Goal: Task Accomplishment & Management: Manage account settings

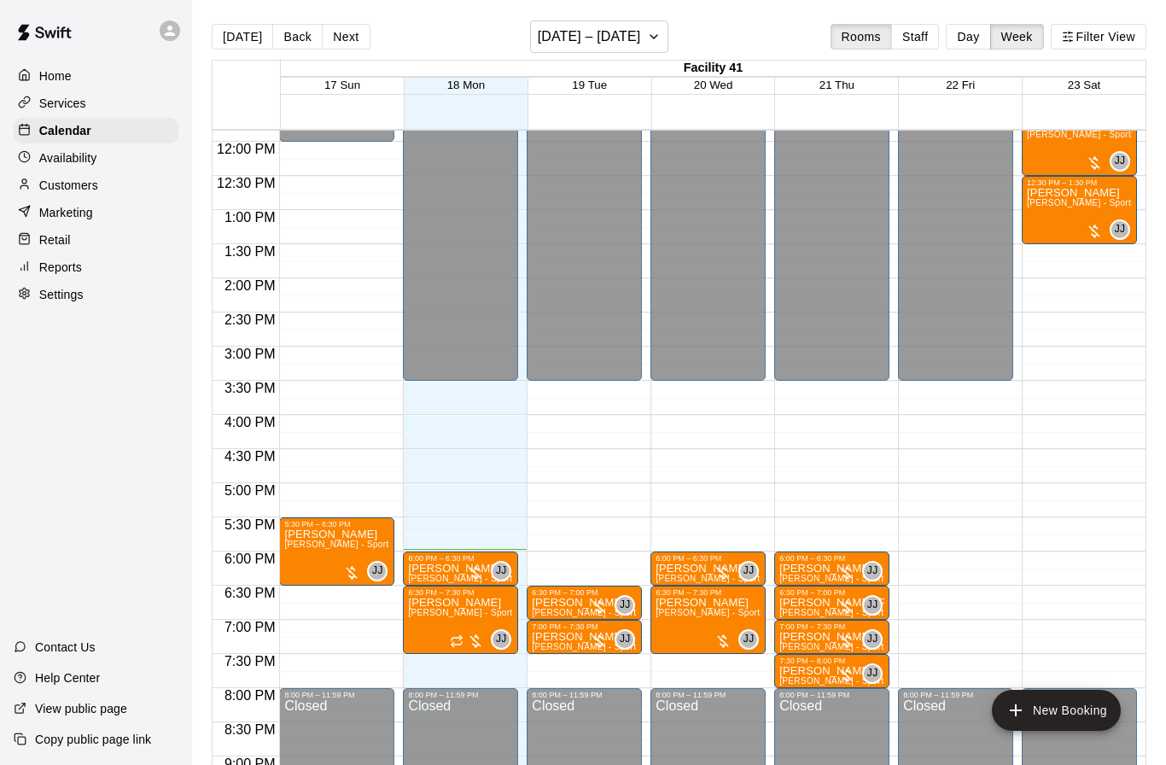
scroll to position [830, 0]
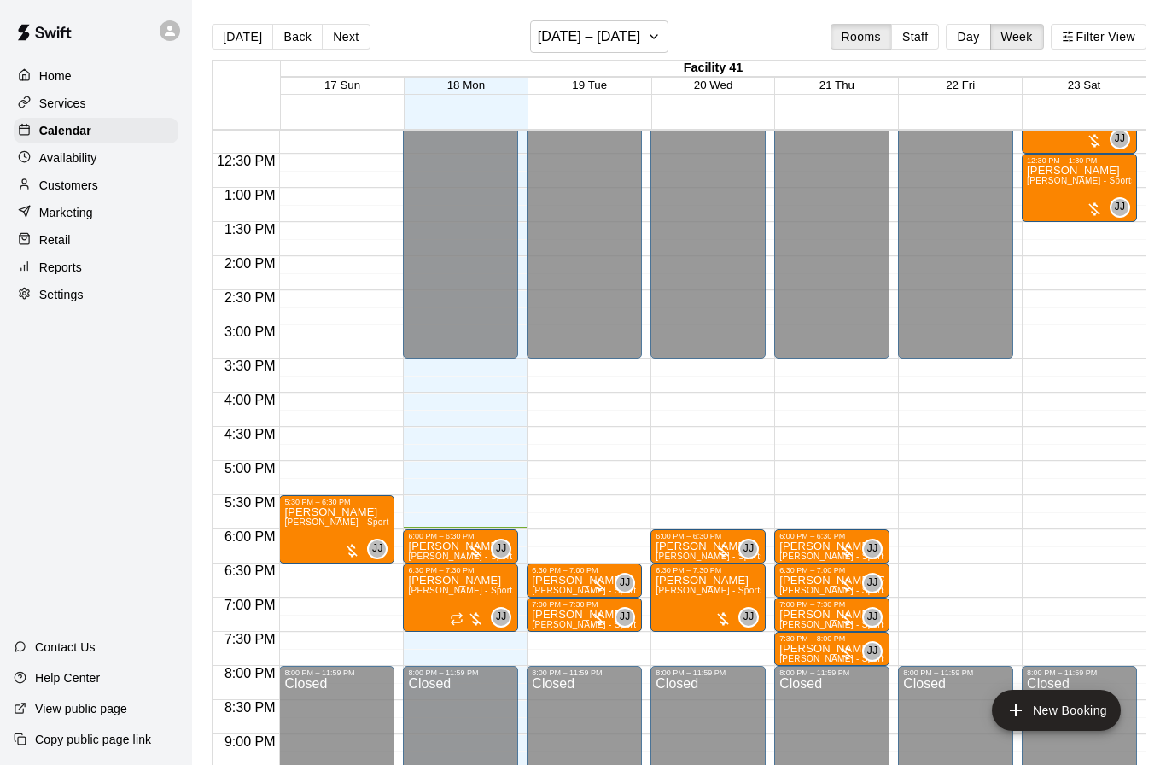
click at [75, 141] on div "Calendar" at bounding box center [96, 131] width 165 height 26
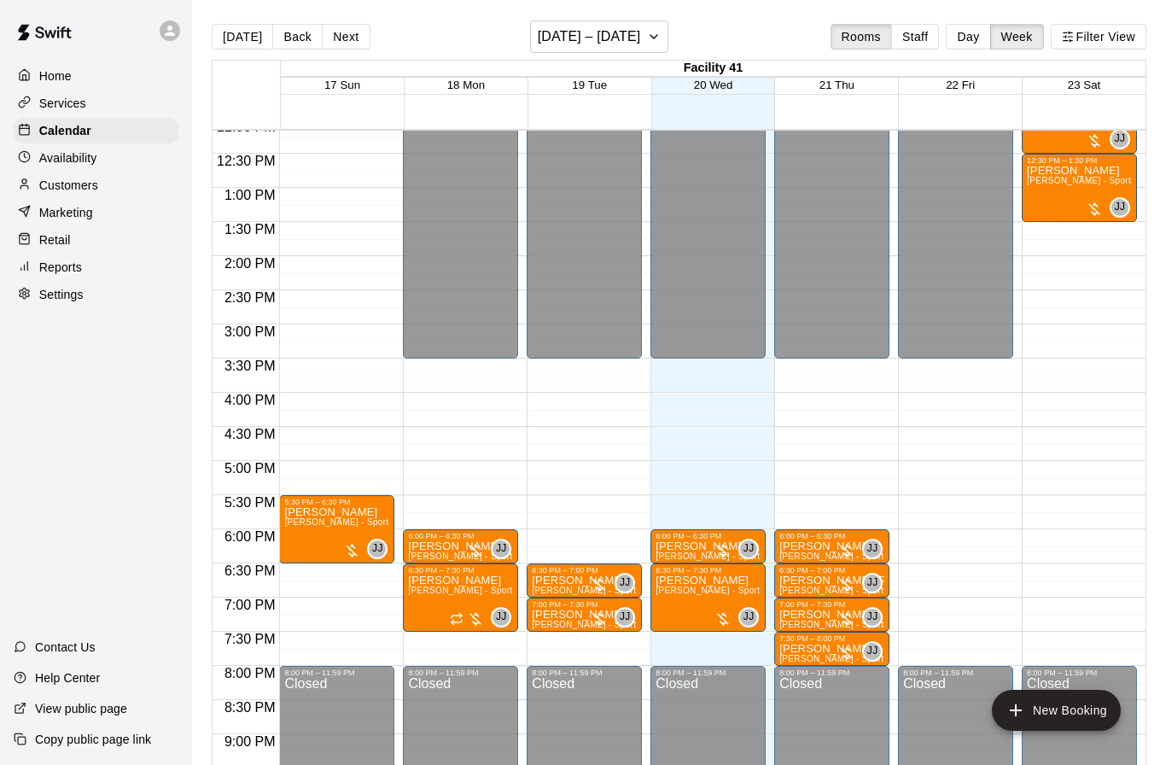
click at [79, 164] on p "Availability" at bounding box center [68, 157] width 58 height 17
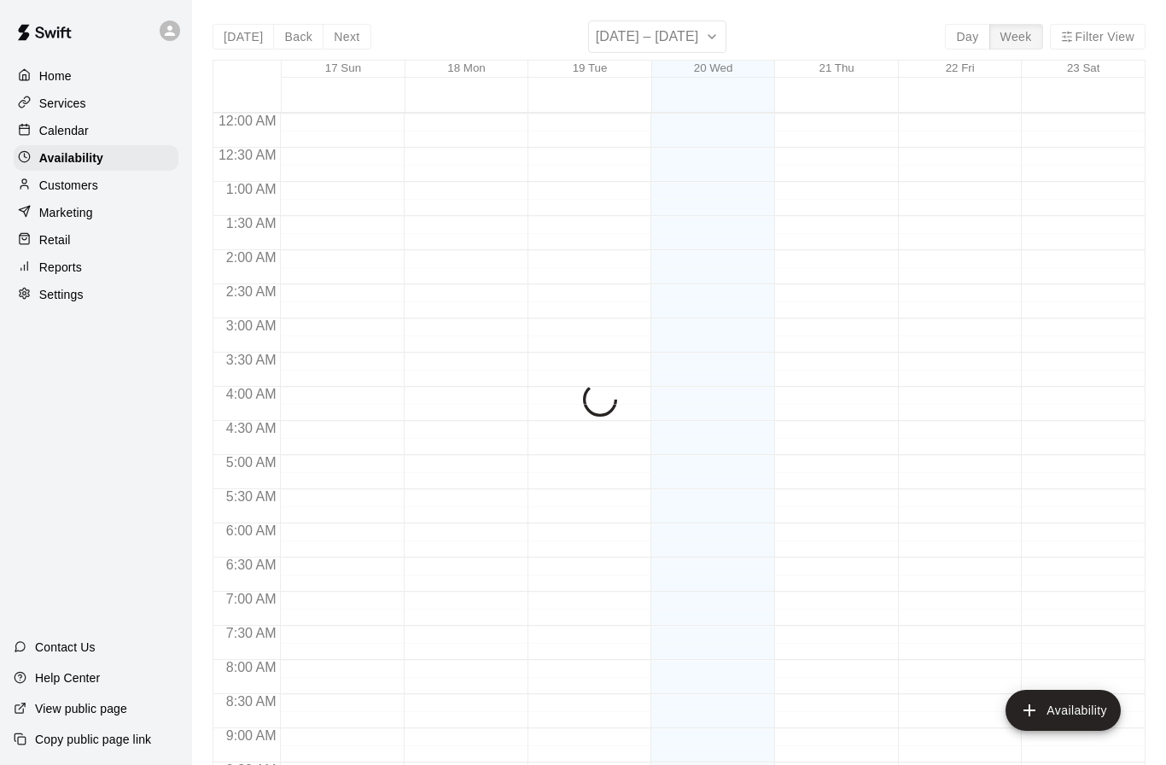
scroll to position [899, 0]
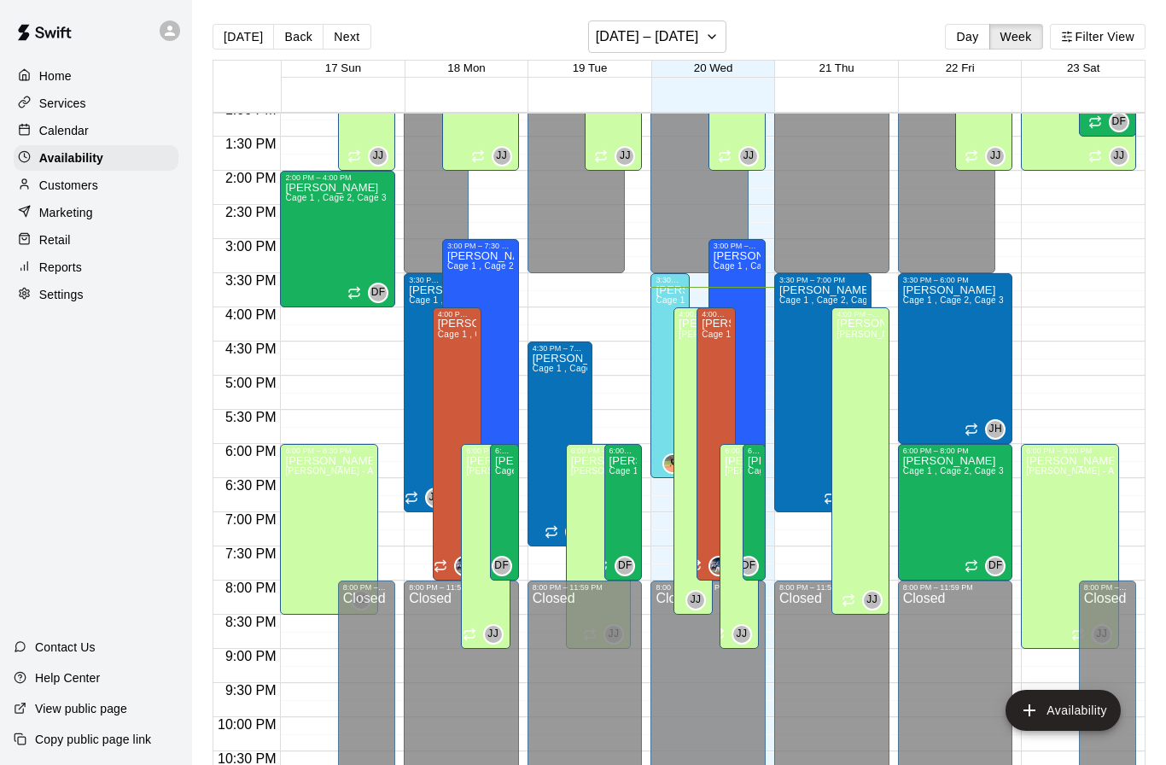
click at [80, 125] on p "Calendar" at bounding box center [63, 130] width 49 height 17
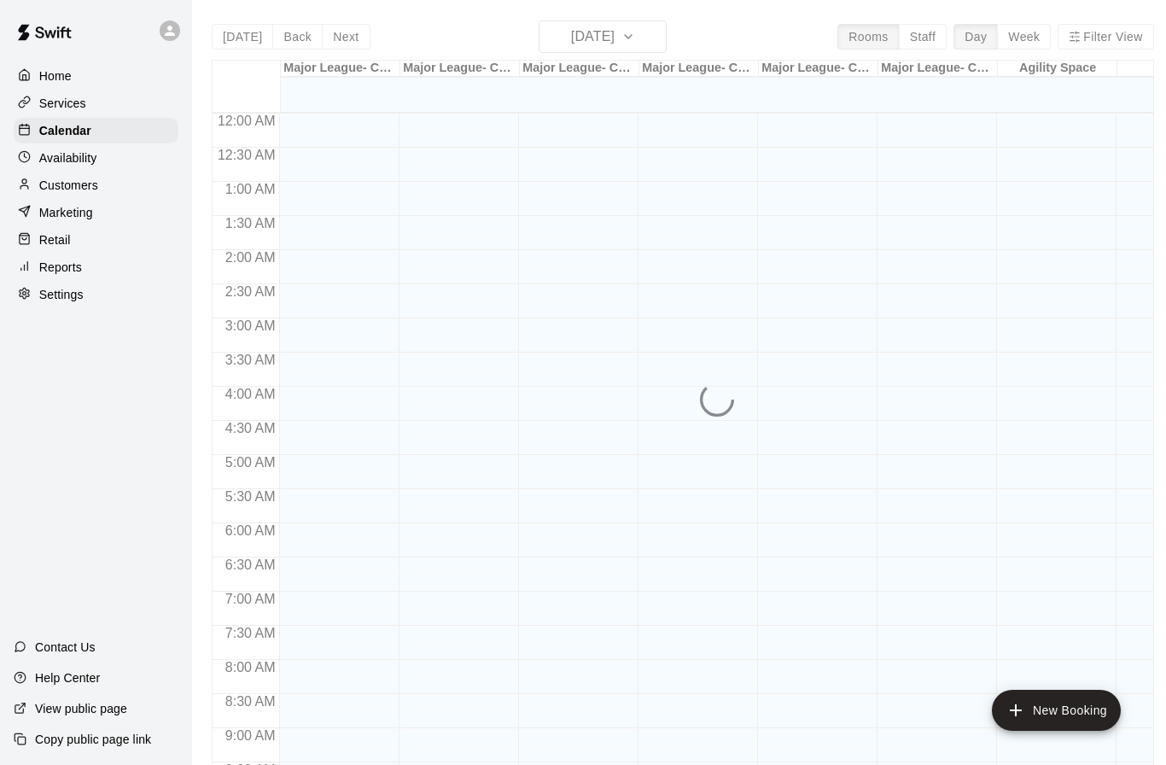
scroll to position [847, 0]
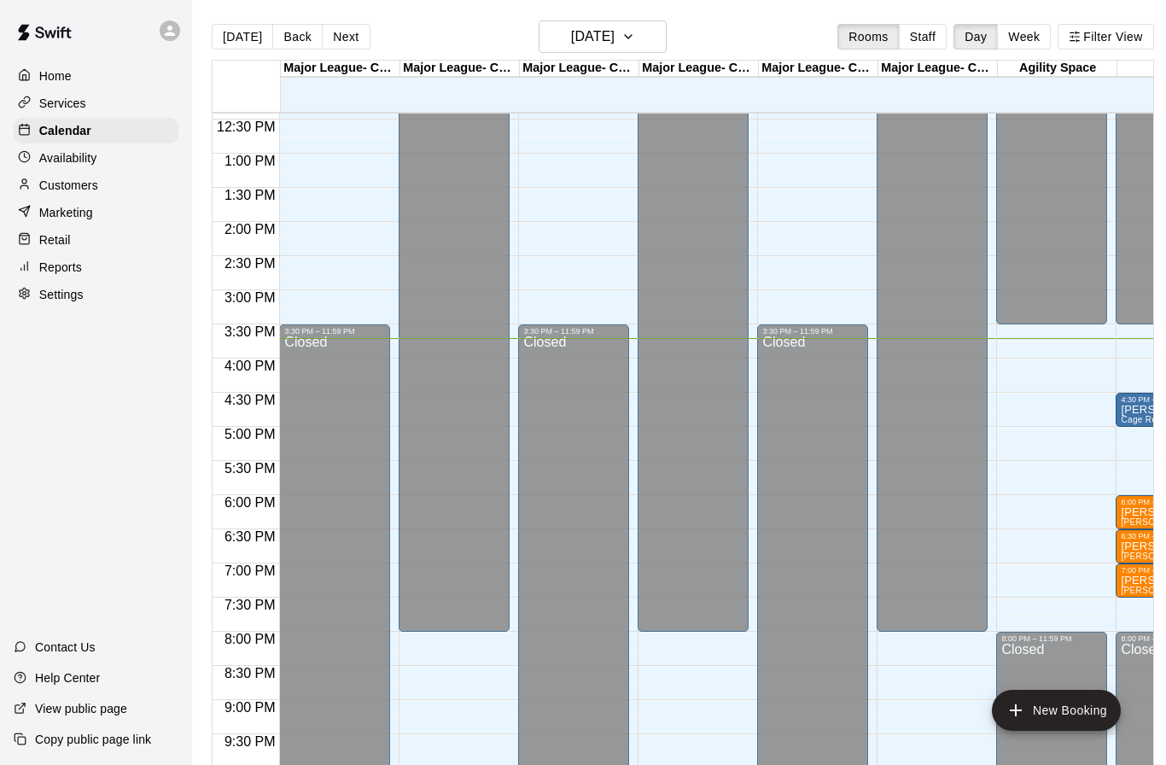
click at [1012, 30] on button "Week" at bounding box center [1024, 37] width 54 height 26
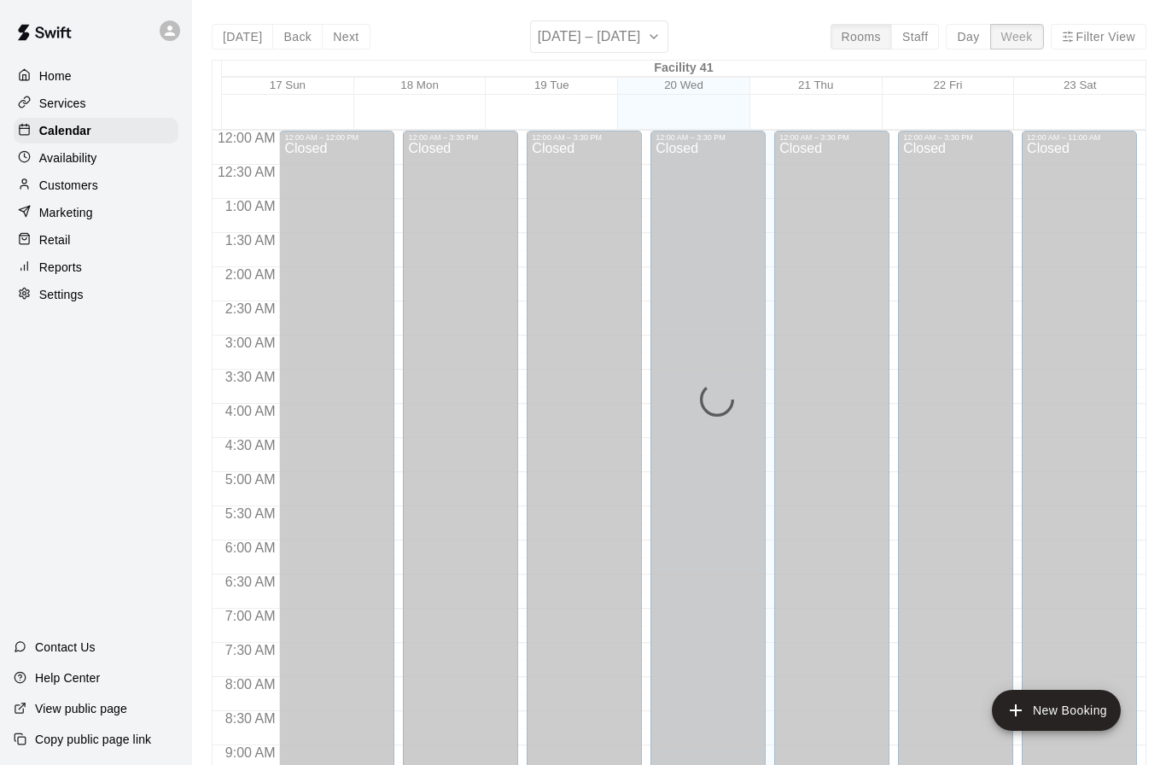
scroll to position [916, 0]
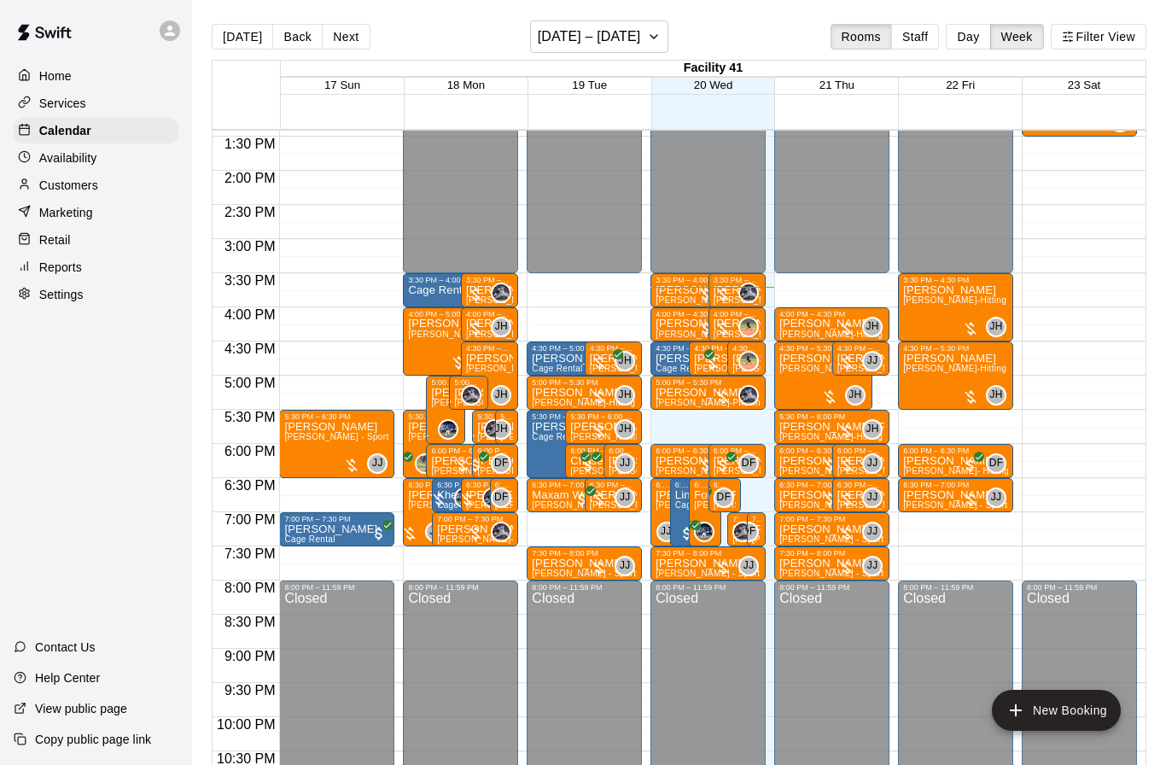
click at [1104, 32] on button "Filter View" at bounding box center [1098, 37] width 96 height 26
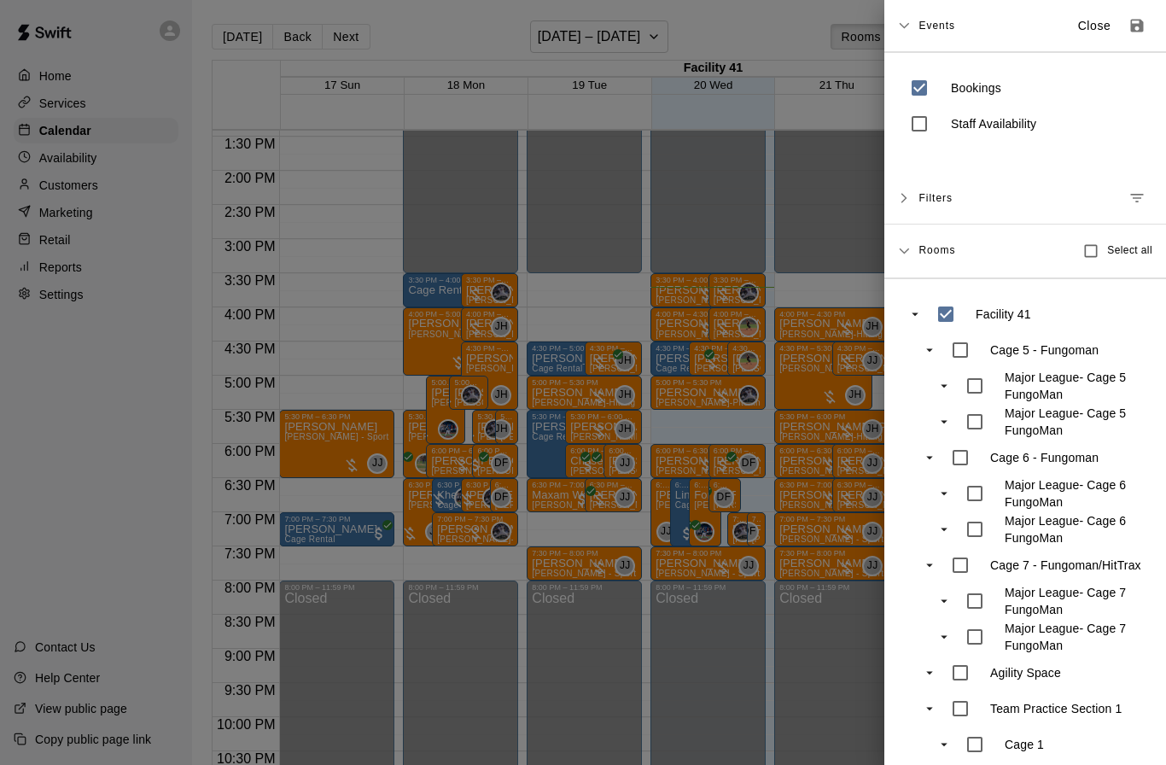
click at [1143, 188] on button "Manage filters" at bounding box center [1136, 198] width 31 height 31
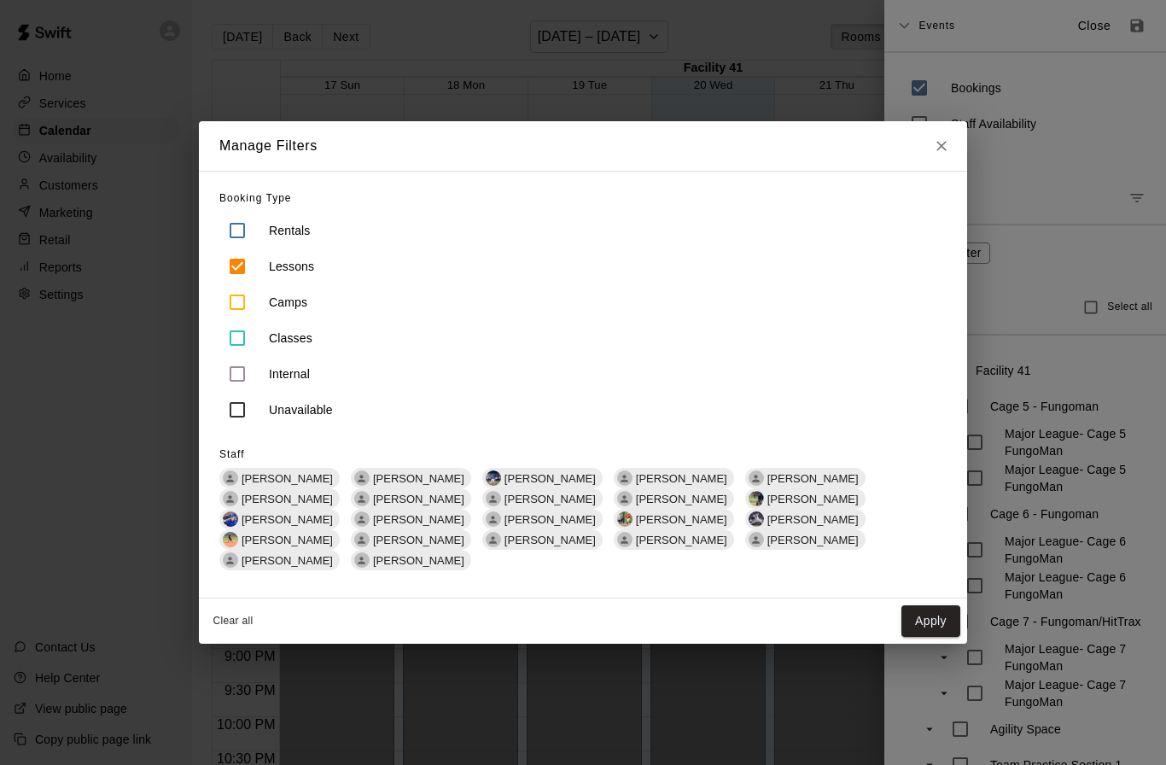
click at [629, 505] on span "[PERSON_NAME]" at bounding box center [681, 498] width 105 height 13
click at [932, 606] on button "Apply" at bounding box center [930, 621] width 59 height 32
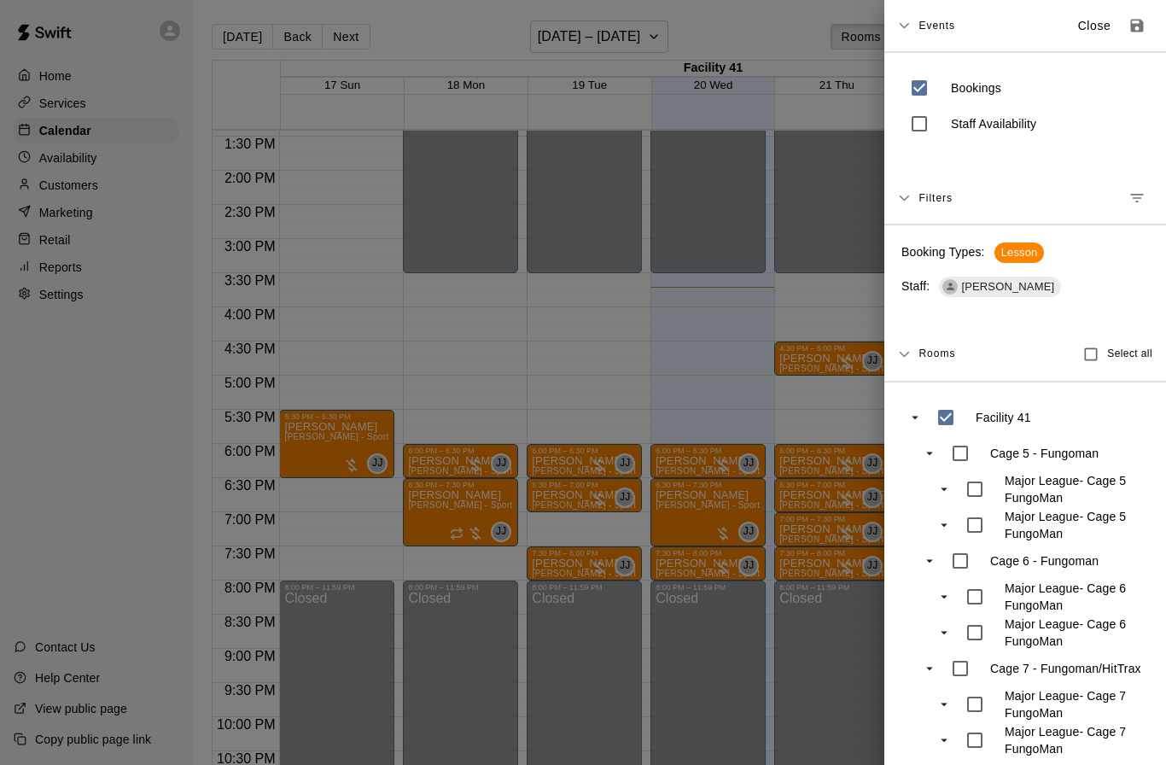
click at [632, 359] on div at bounding box center [583, 382] width 1166 height 765
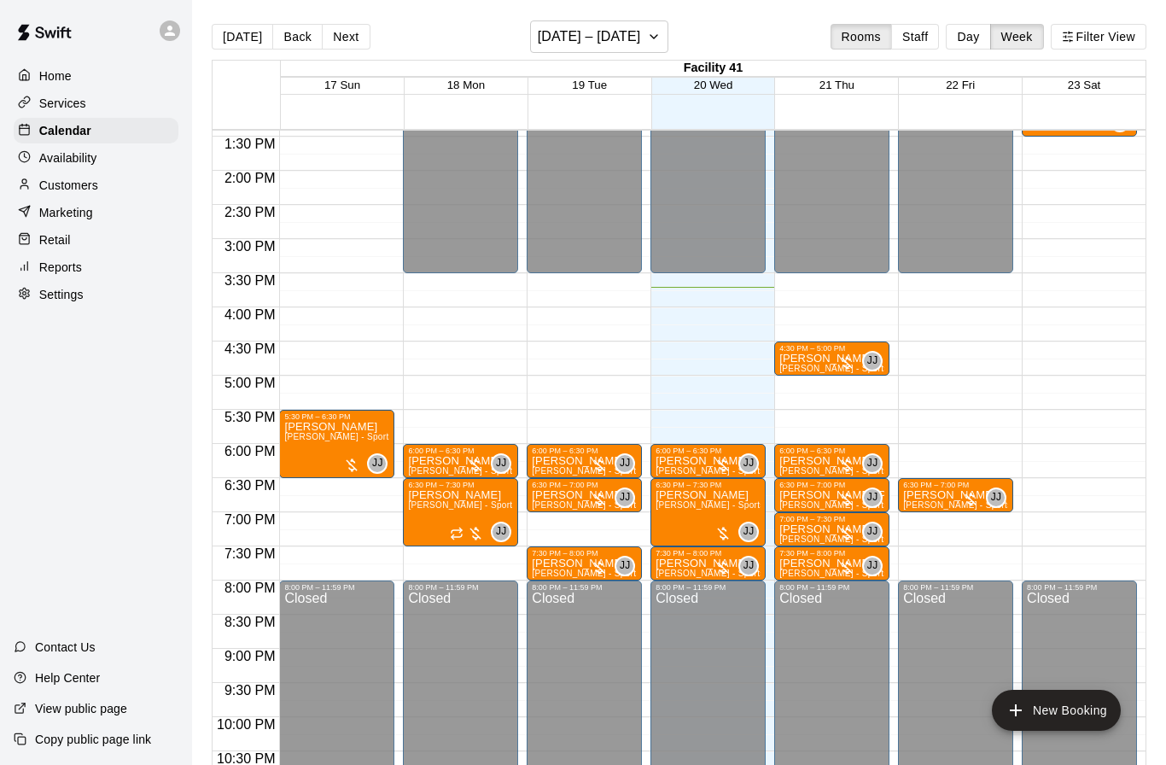
click at [823, 480] on div at bounding box center [831, 480] width 105 height 0
click at [805, 573] on icon "delete" at bounding box center [796, 579] width 20 height 20
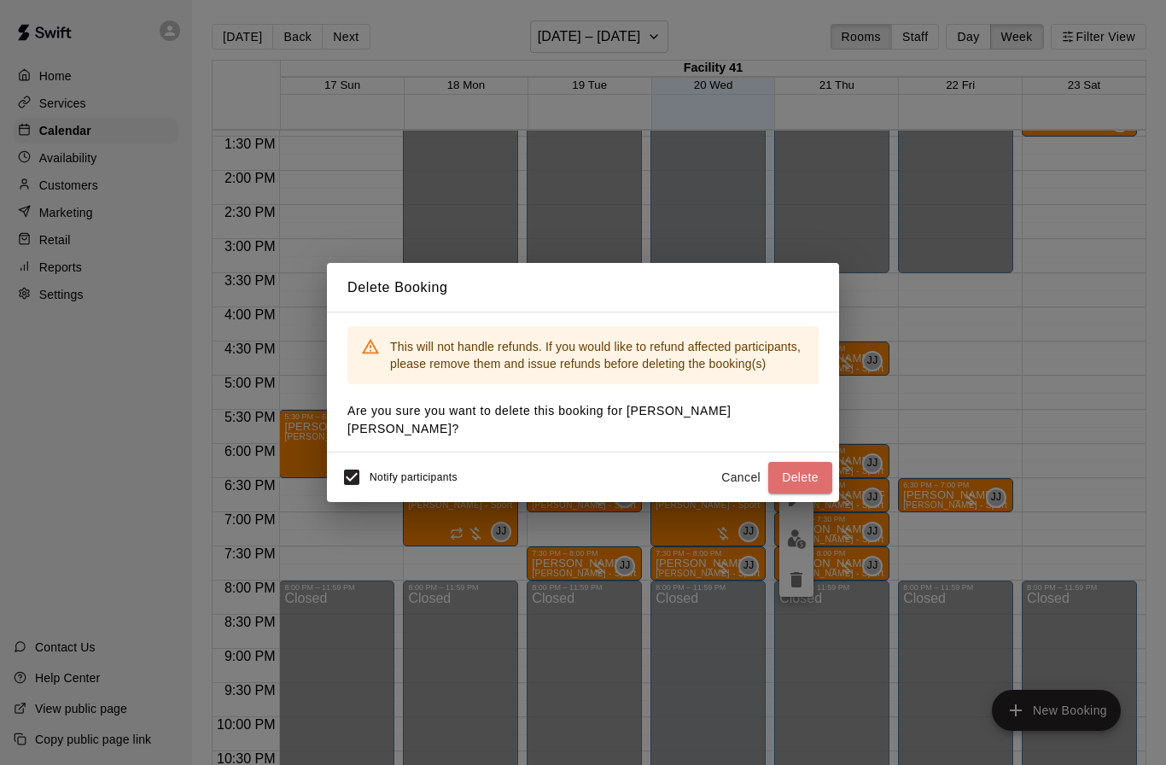
click at [801, 471] on button "Delete" at bounding box center [800, 478] width 64 height 32
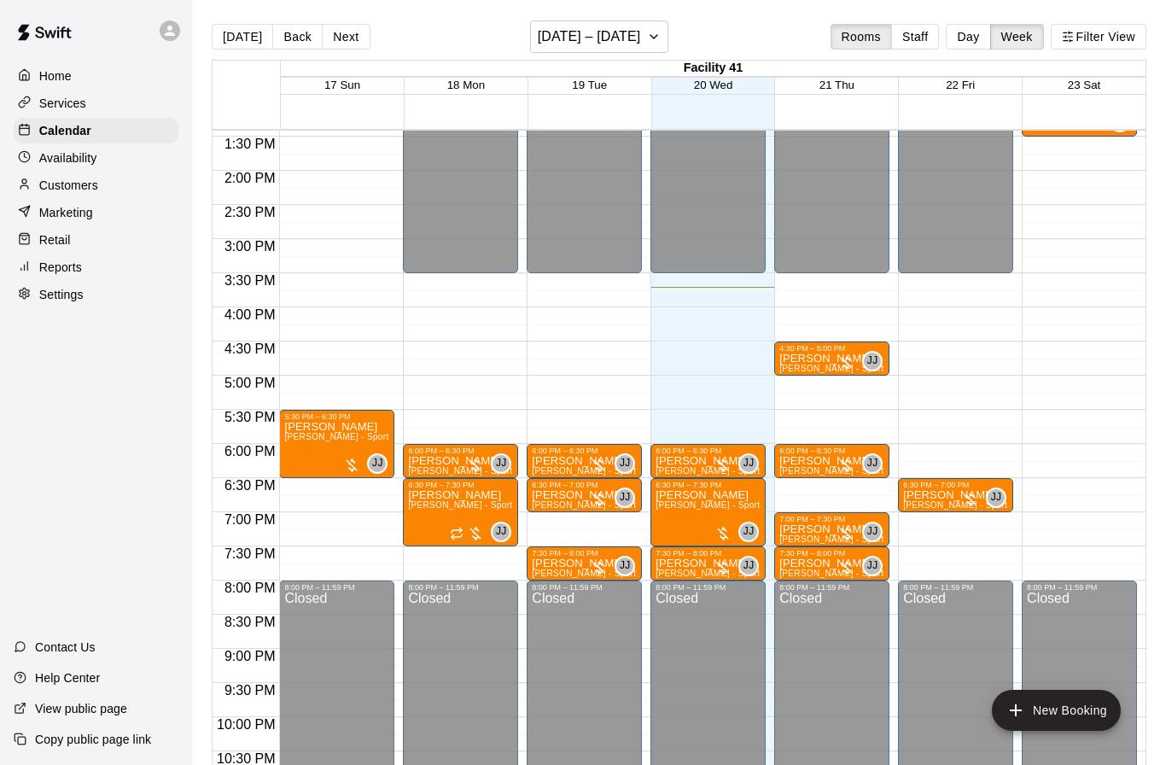
click at [825, 529] on p "[PERSON_NAME]" at bounding box center [831, 529] width 105 height 0
click at [799, 554] on icon "edit" at bounding box center [796, 548] width 20 height 20
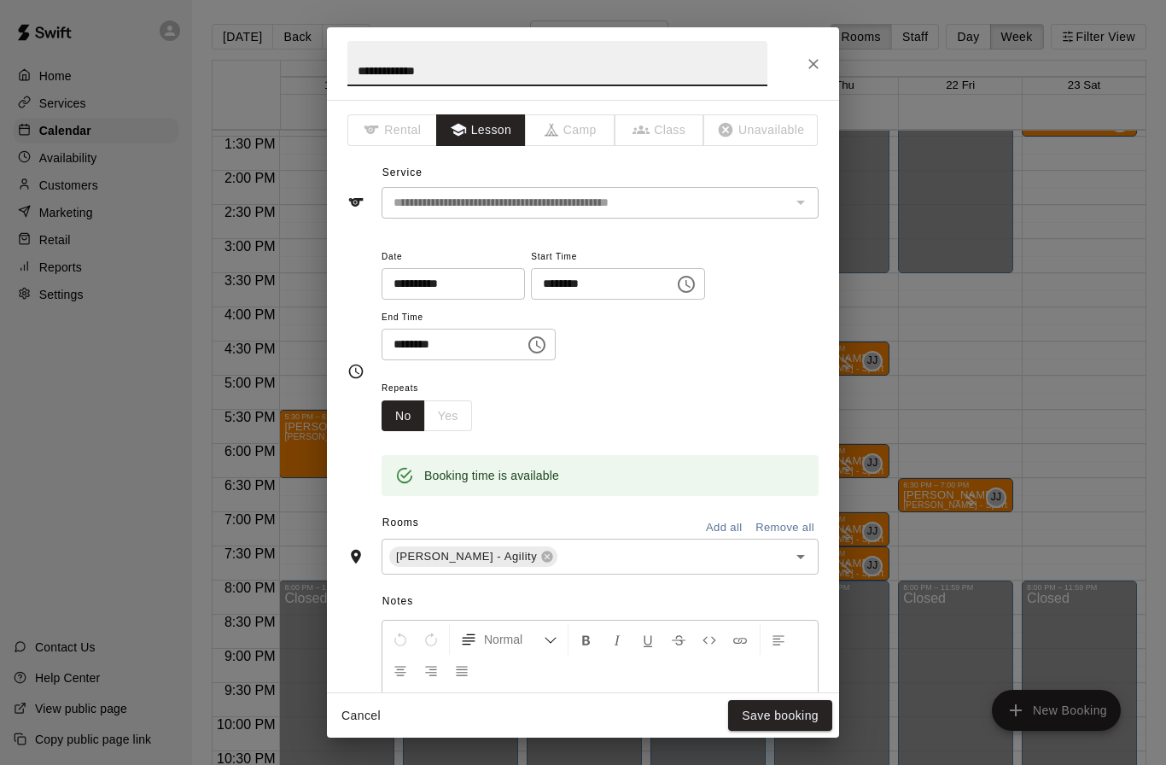
scroll to position [0, 0]
click at [812, 50] on button "Close" at bounding box center [813, 64] width 31 height 31
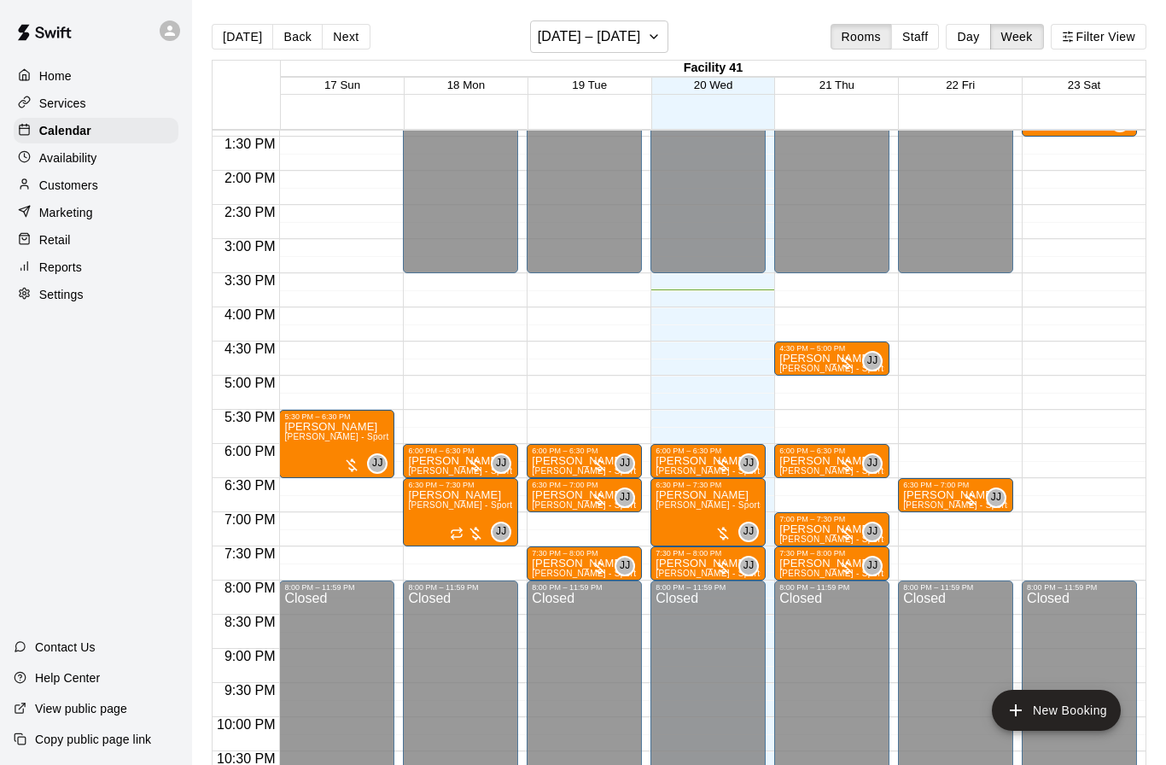
click at [1060, 711] on button "New Booking" at bounding box center [1056, 709] width 129 height 41
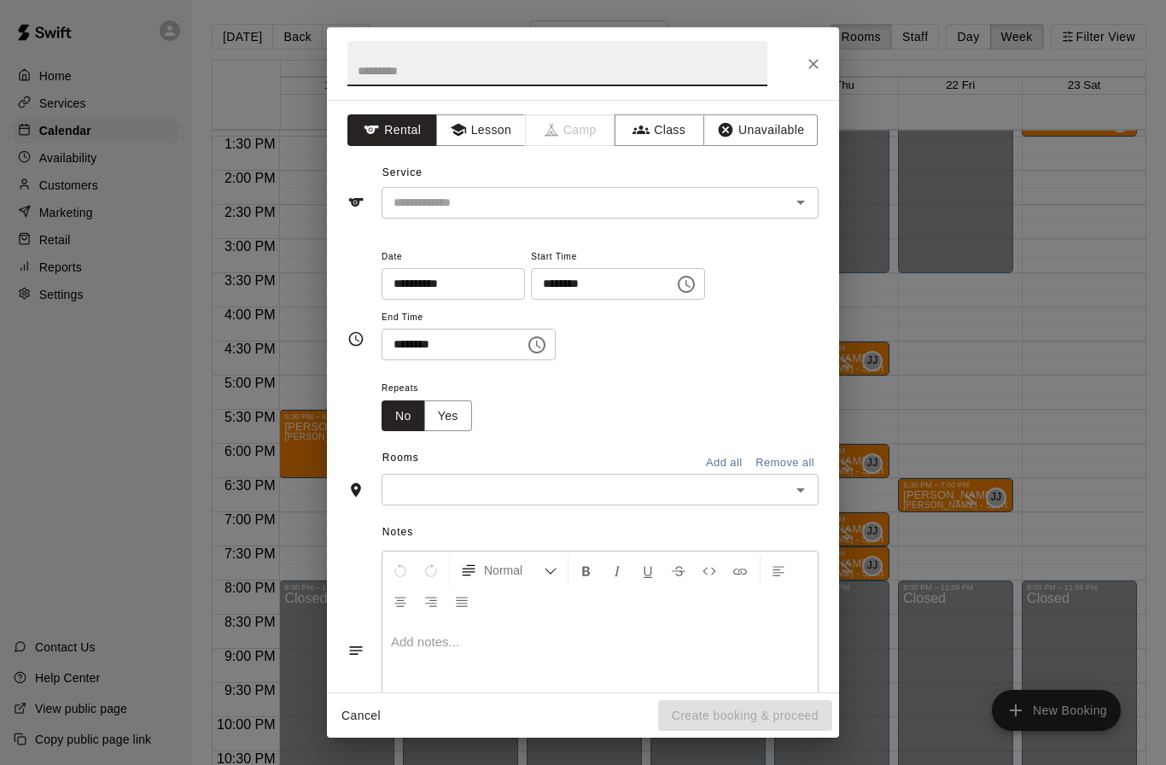
click at [479, 115] on button "Lesson" at bounding box center [481, 130] width 90 height 32
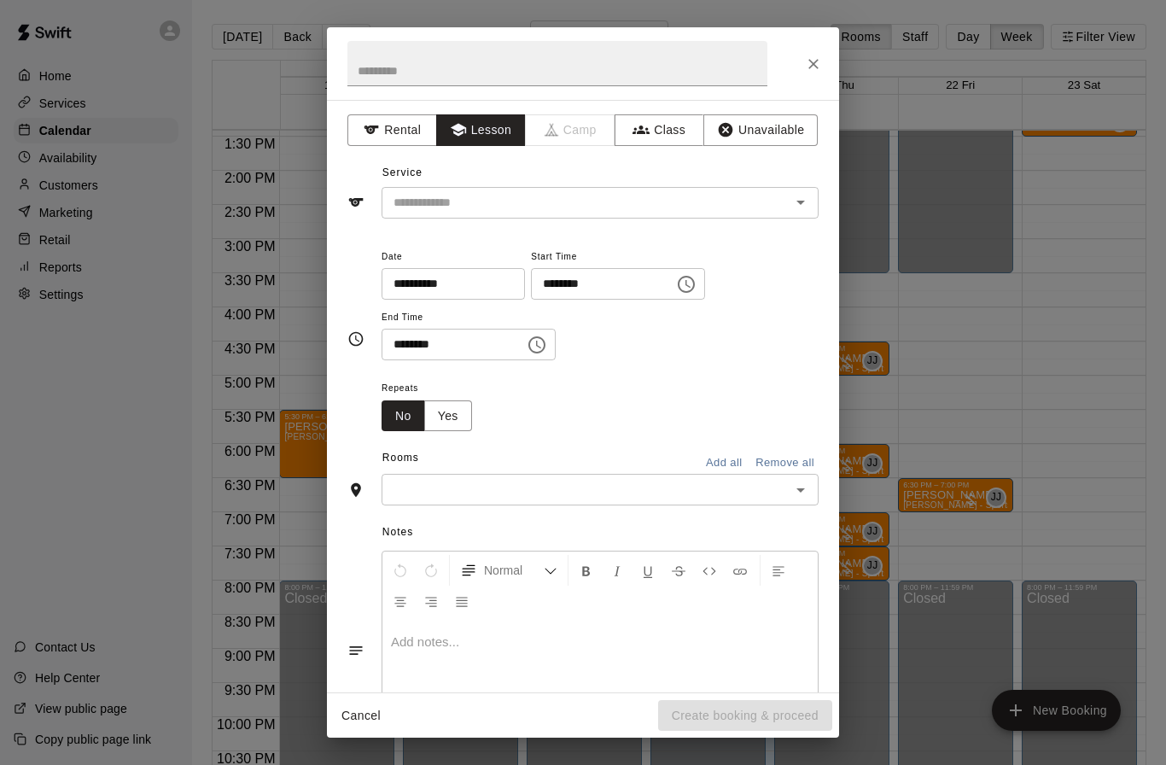
click at [598, 204] on input "text" at bounding box center [575, 202] width 376 height 21
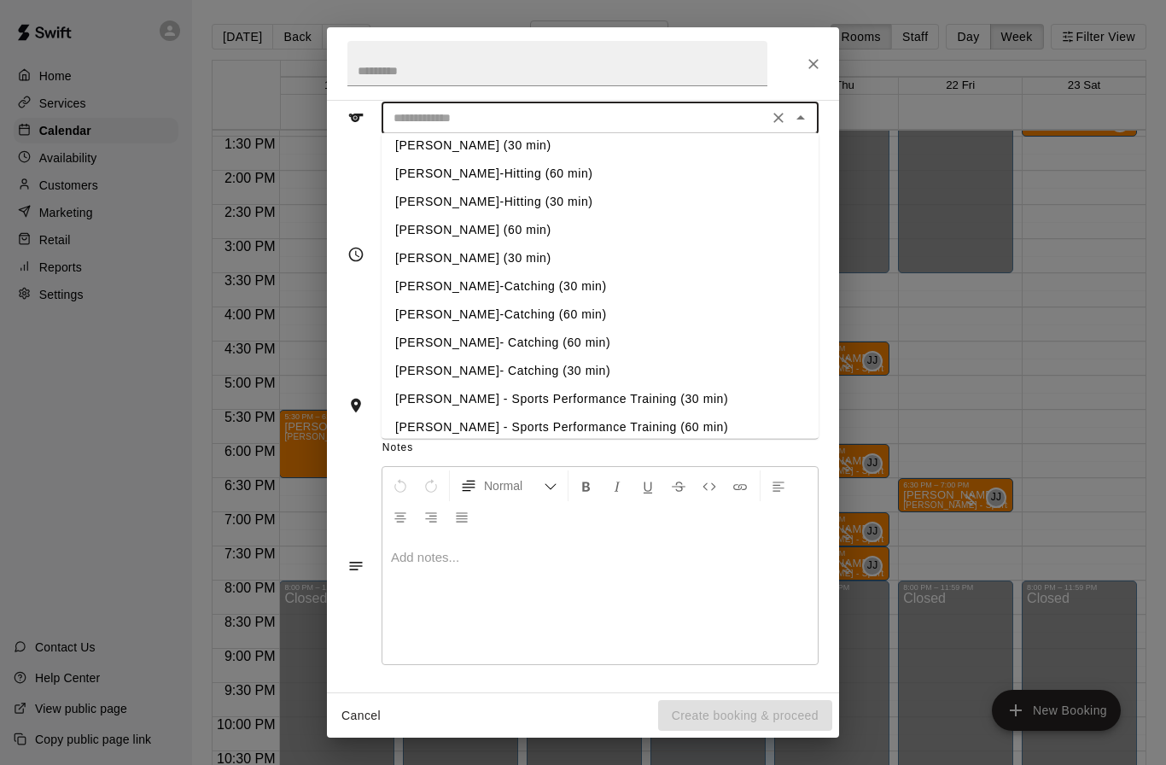
scroll to position [316, 0]
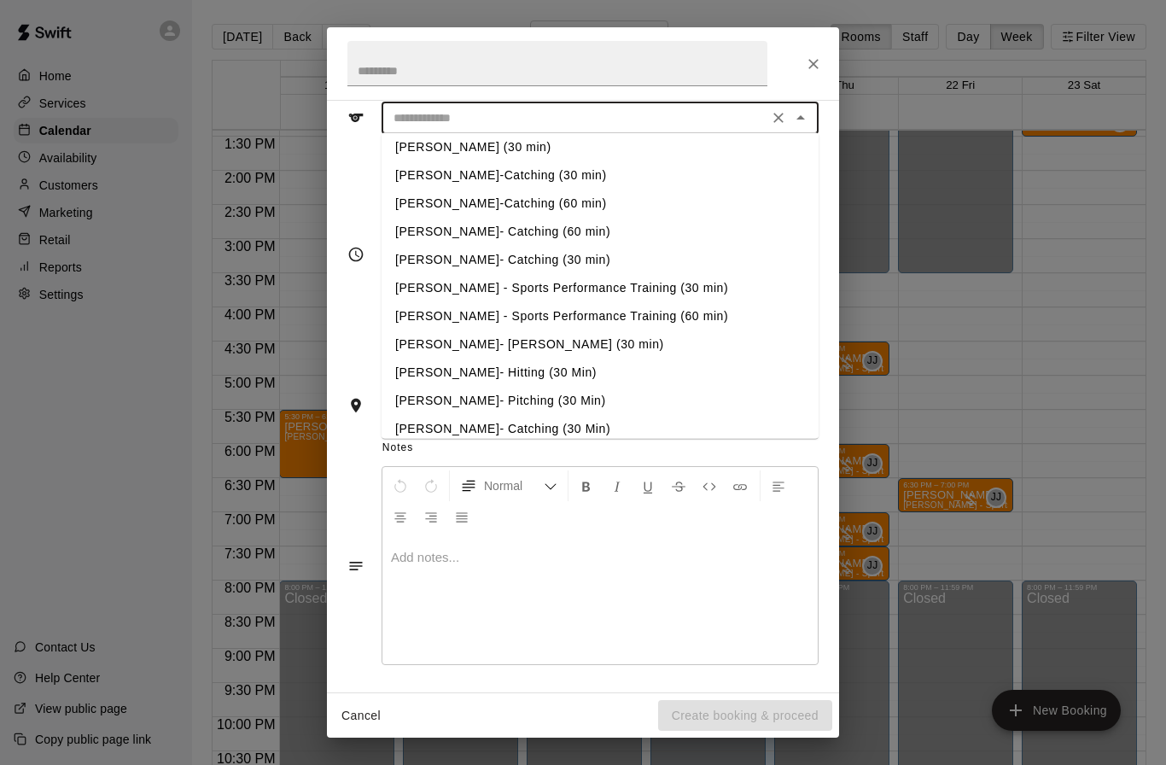
click at [619, 294] on li "[PERSON_NAME] - Sports Performance Training (30 min)" at bounding box center [599, 289] width 437 height 28
type input "**********"
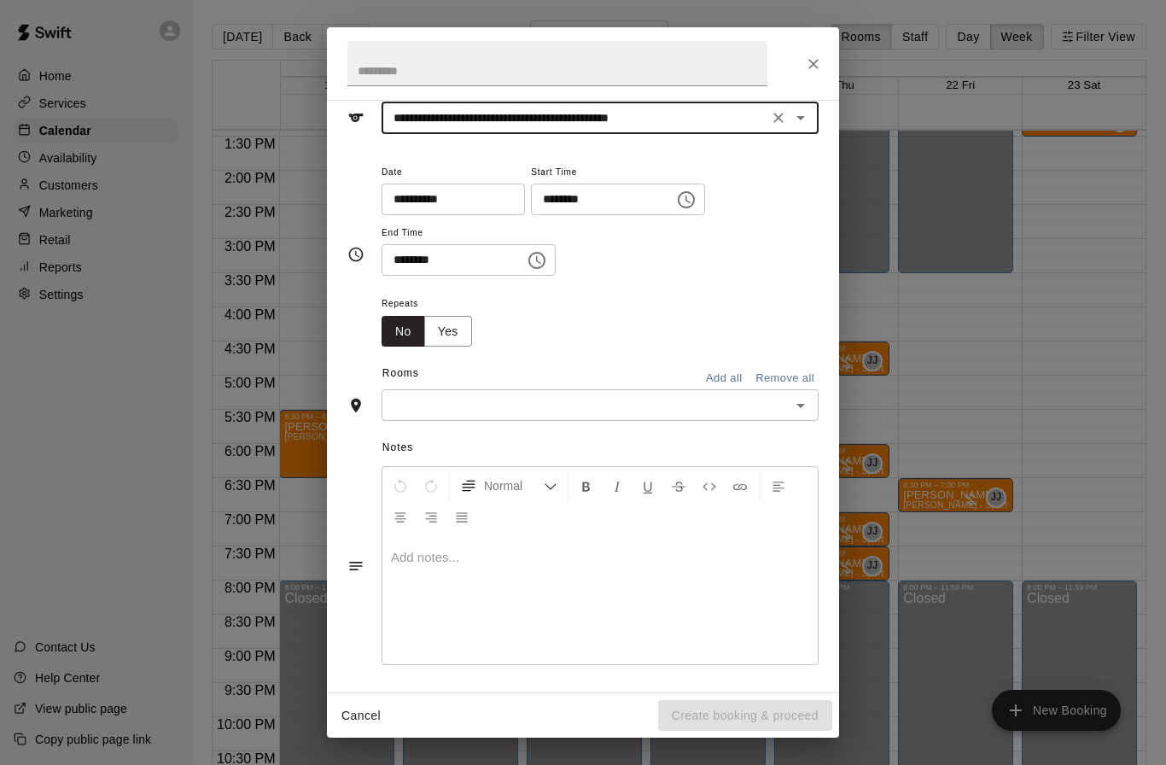
click at [549, 199] on input "********" at bounding box center [596, 199] width 131 height 32
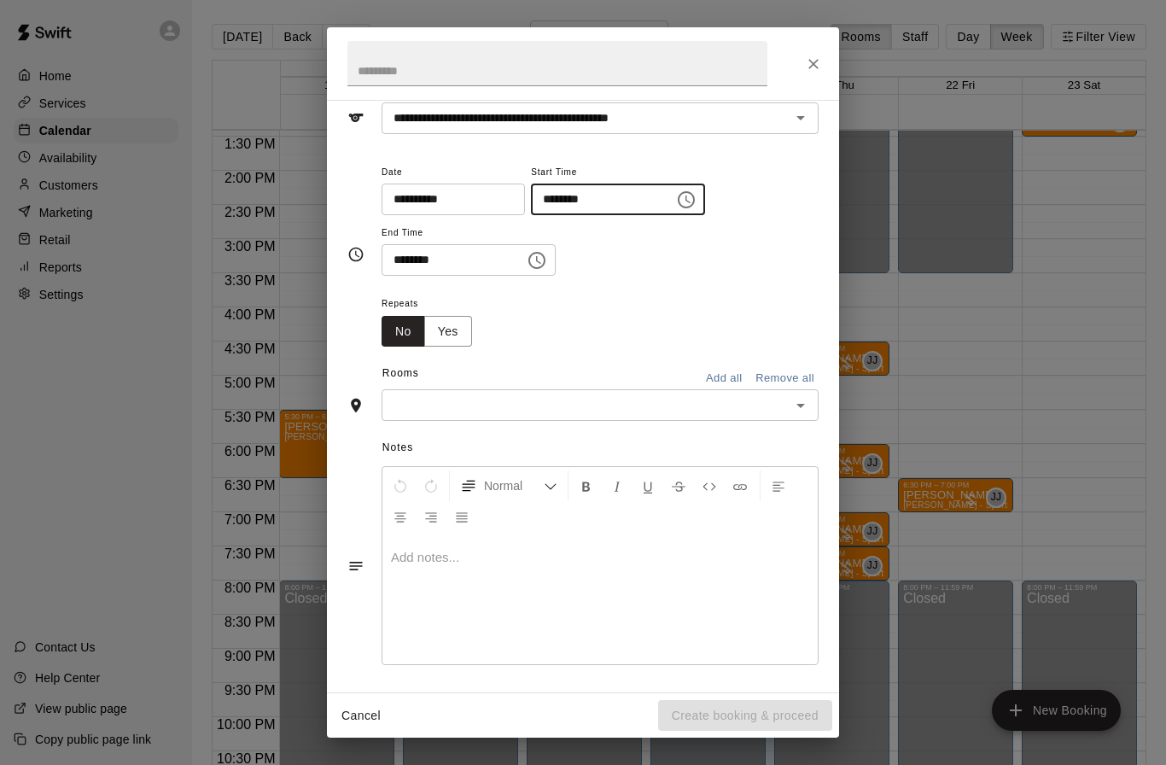
click at [536, 201] on input "********" at bounding box center [596, 199] width 131 height 32
click at [531, 195] on input "********" at bounding box center [596, 199] width 131 height 32
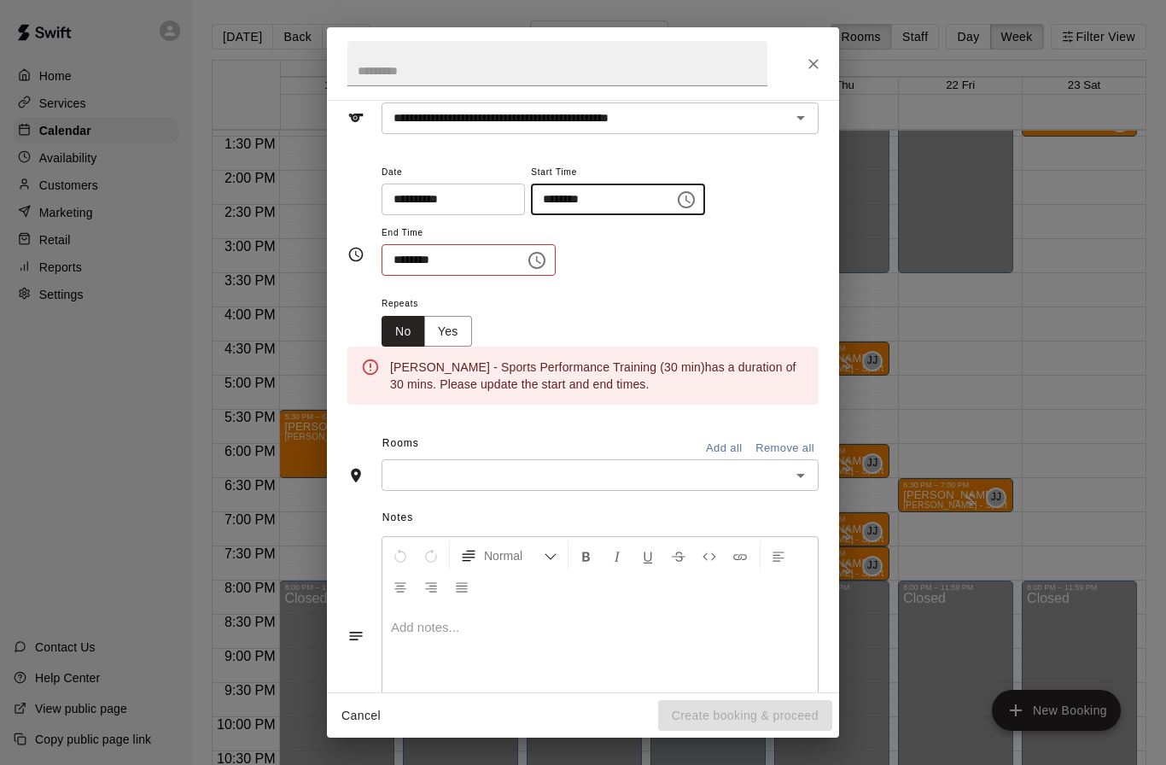
type input "********"
click at [395, 254] on input "********" at bounding box center [446, 260] width 131 height 32
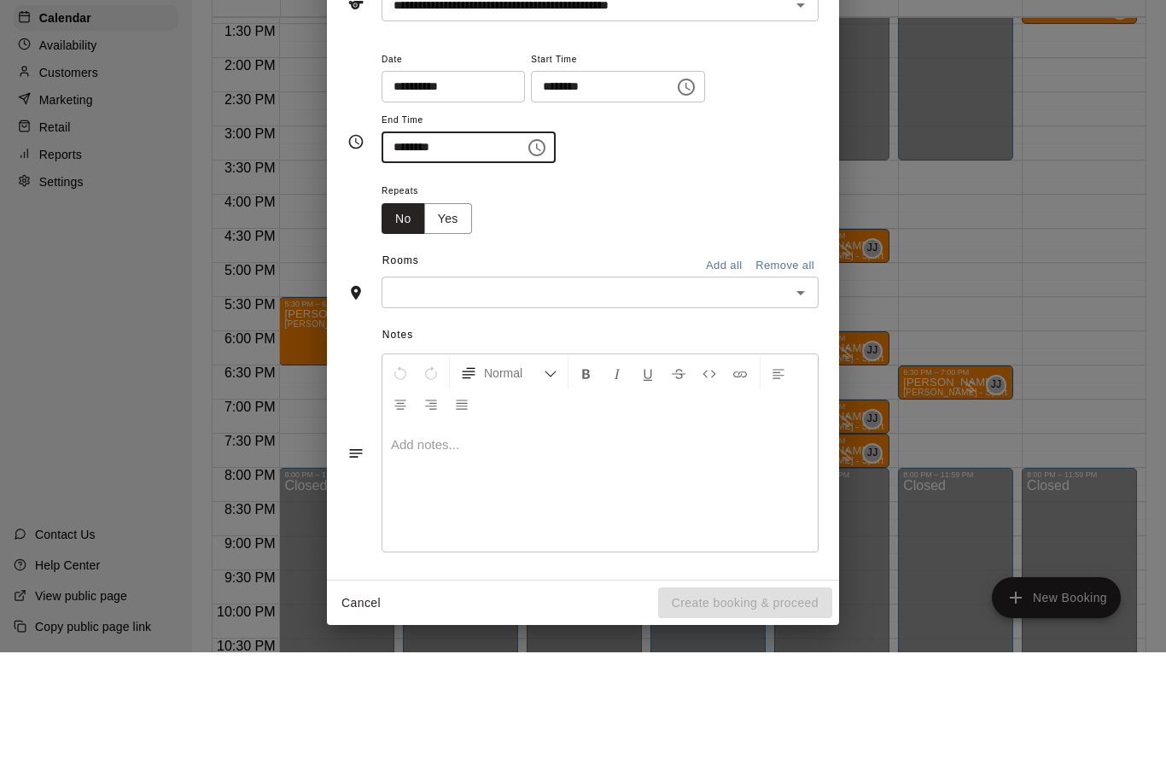
type input "********"
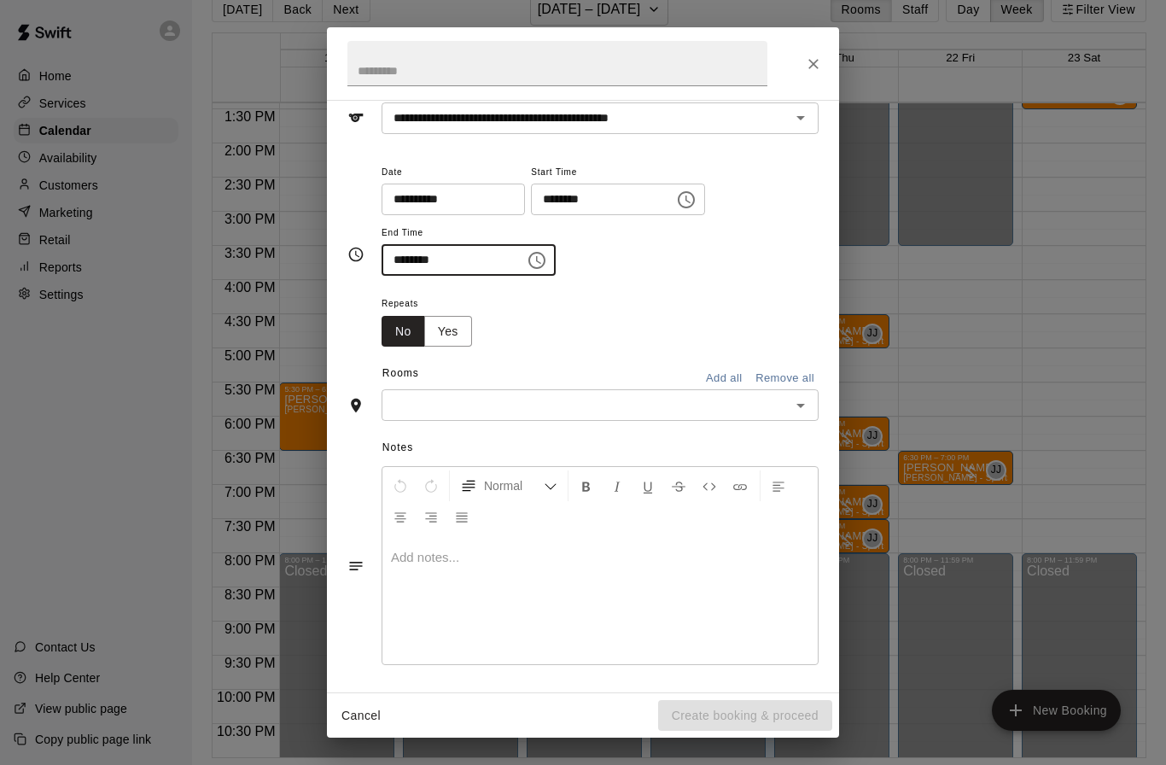
click at [440, 193] on input "**********" at bounding box center [446, 199] width 131 height 32
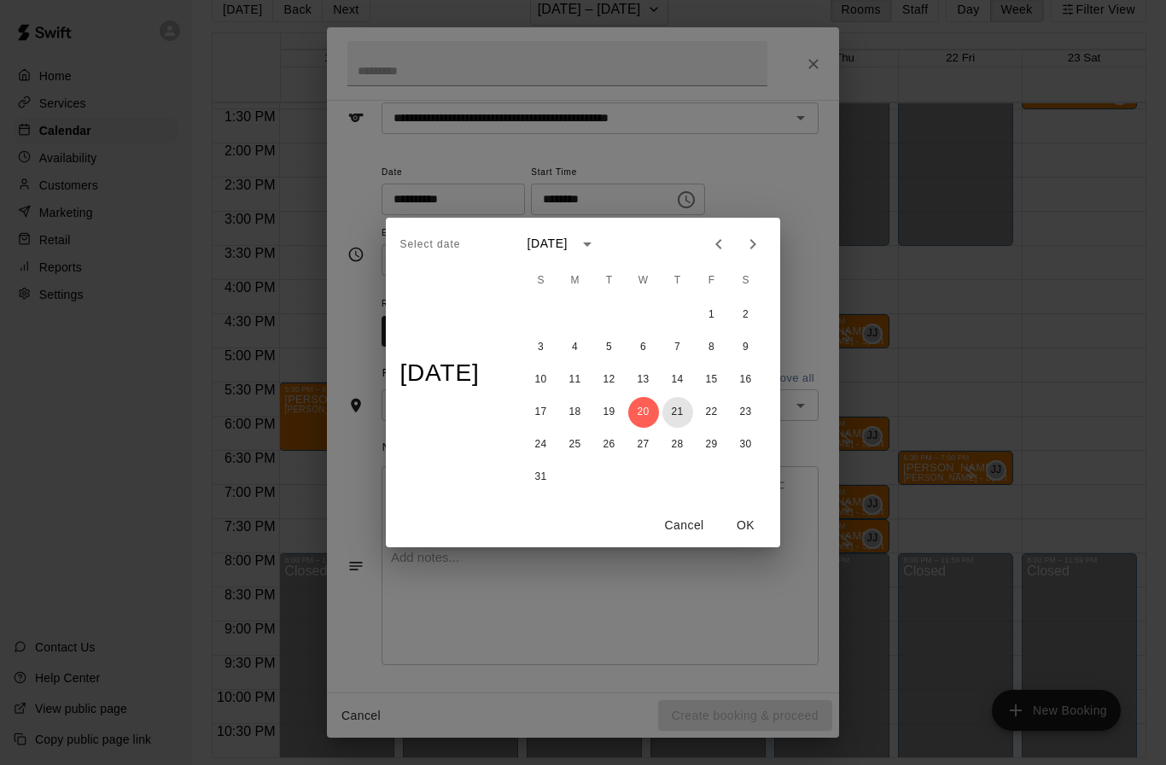
click at [685, 406] on button "21" at bounding box center [677, 412] width 31 height 31
type input "**********"
click at [766, 524] on button "OK" at bounding box center [745, 525] width 55 height 32
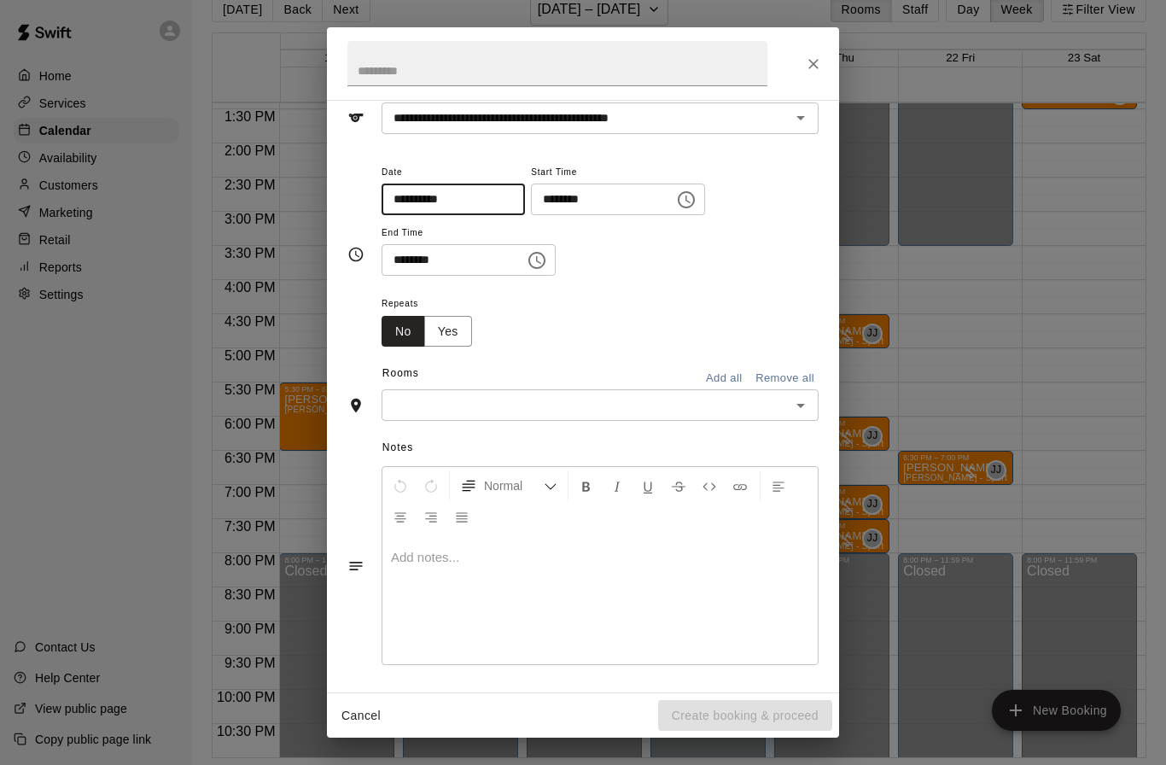
click at [767, 408] on input "text" at bounding box center [586, 404] width 398 height 21
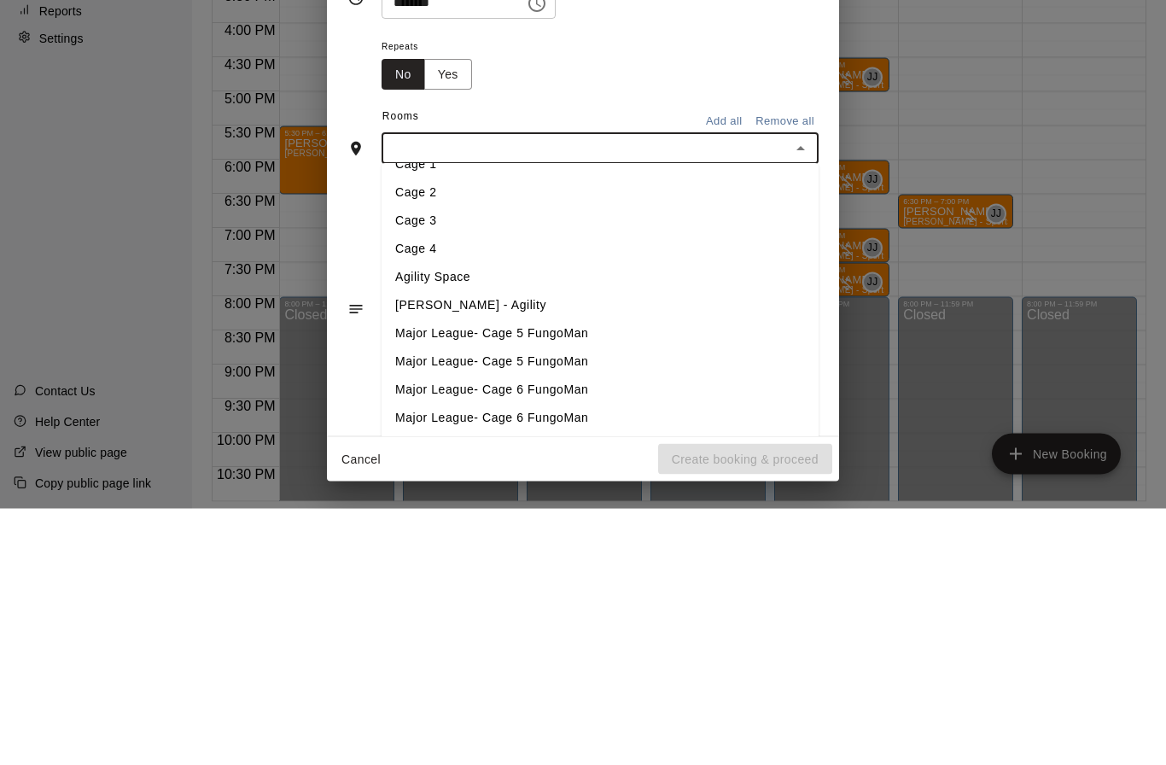
scroll to position [18, 0]
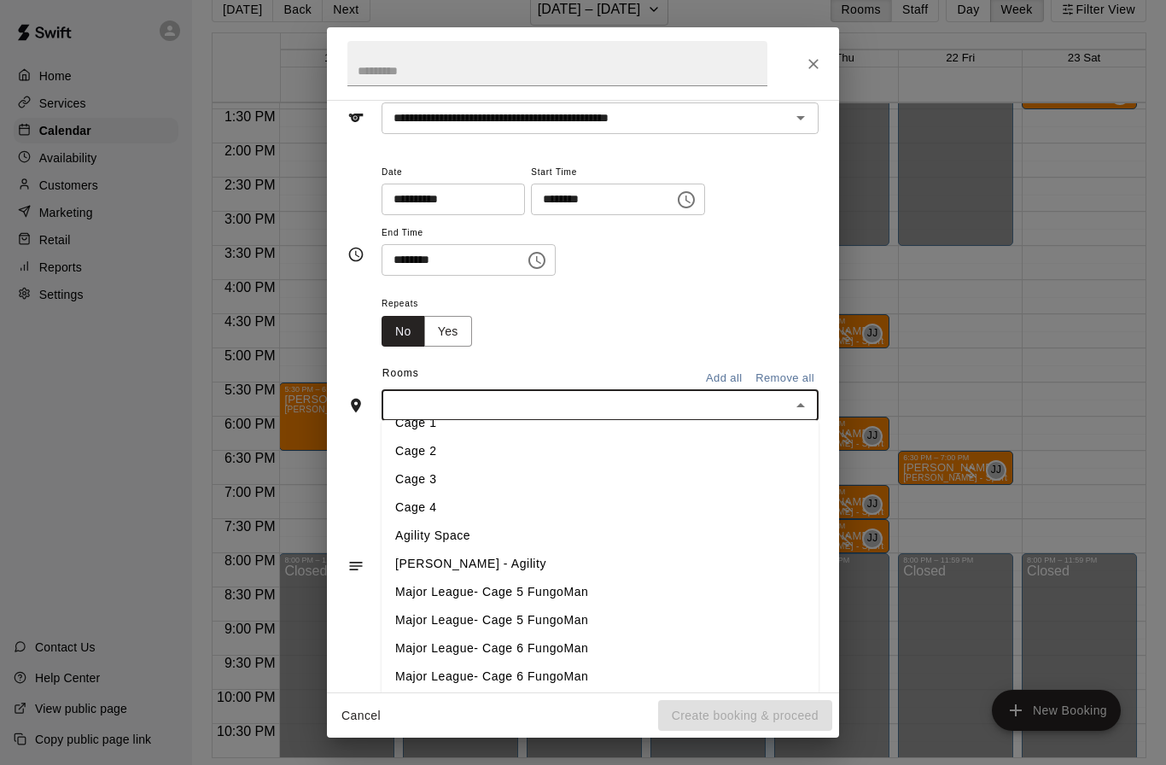
click at [474, 552] on li "[PERSON_NAME] - Agility" at bounding box center [599, 564] width 437 height 28
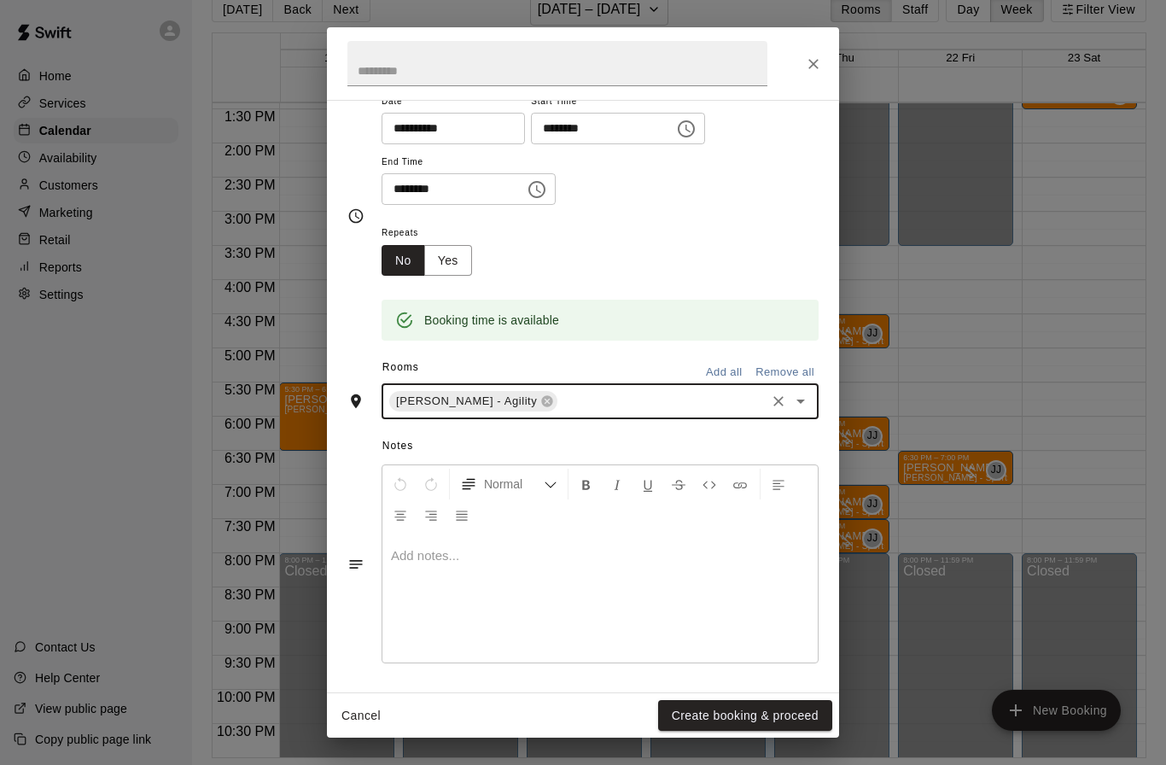
scroll to position [154, 0]
click at [769, 721] on button "Create booking & proceed" at bounding box center [745, 716] width 174 height 32
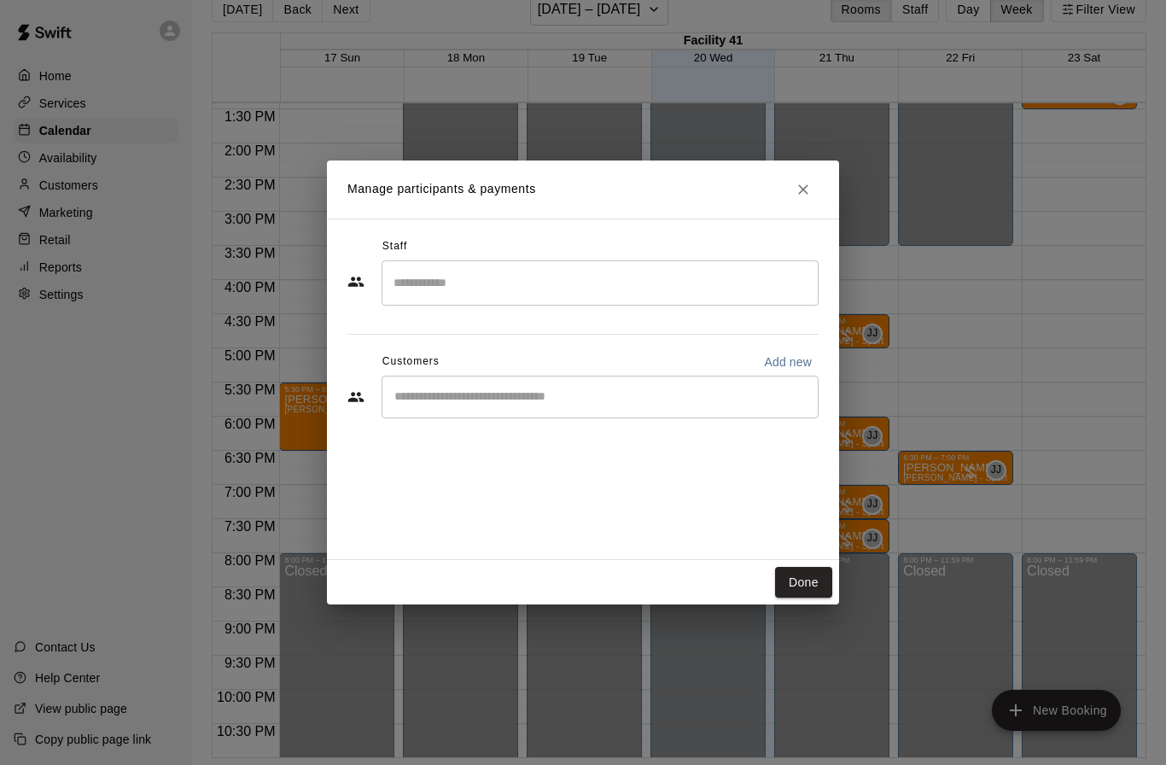
click at [482, 287] on input "Search staff" at bounding box center [600, 283] width 422 height 30
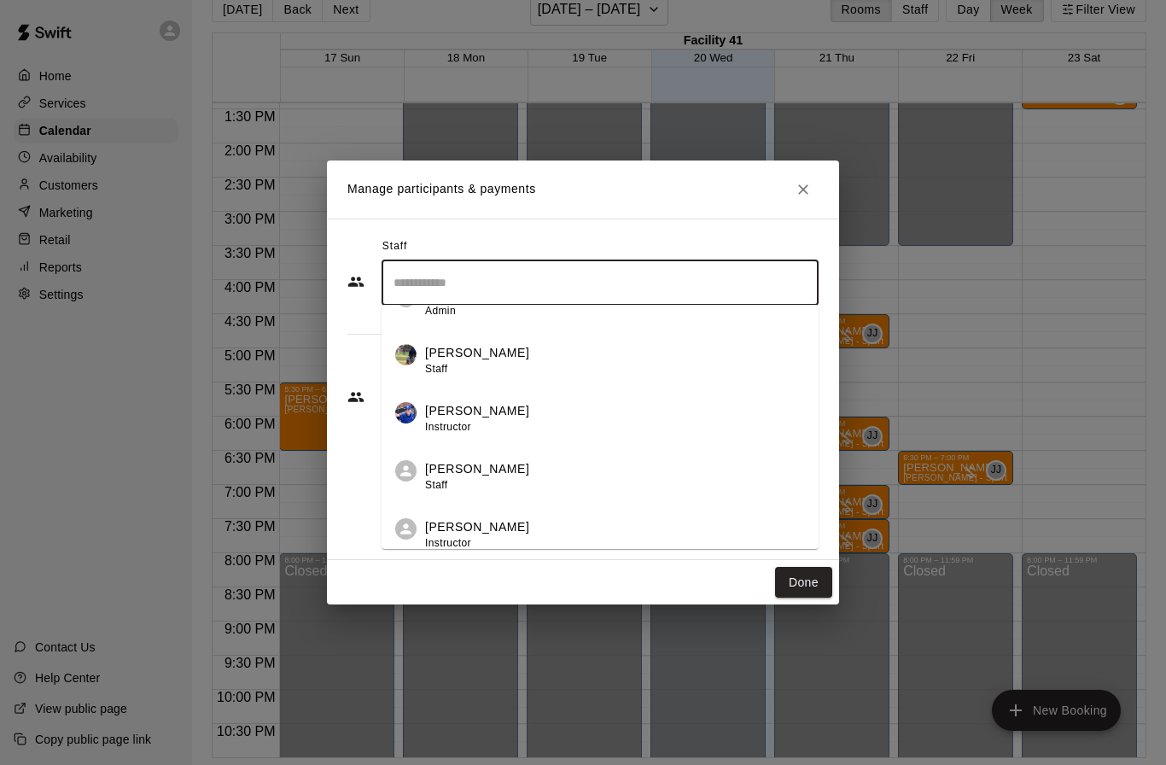
scroll to position [389, 0]
click at [471, 359] on div "[PERSON_NAME] Admin" at bounding box center [477, 356] width 104 height 33
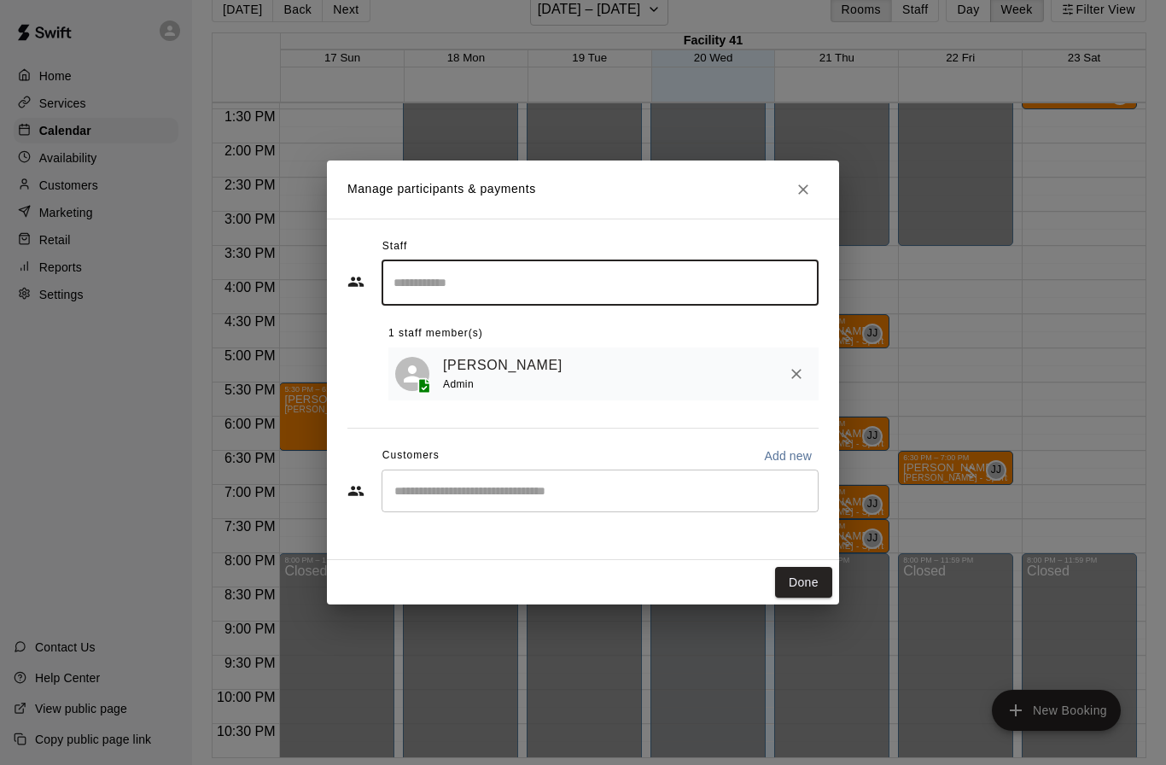
click at [736, 482] on input "Start typing to search customers..." at bounding box center [600, 490] width 422 height 17
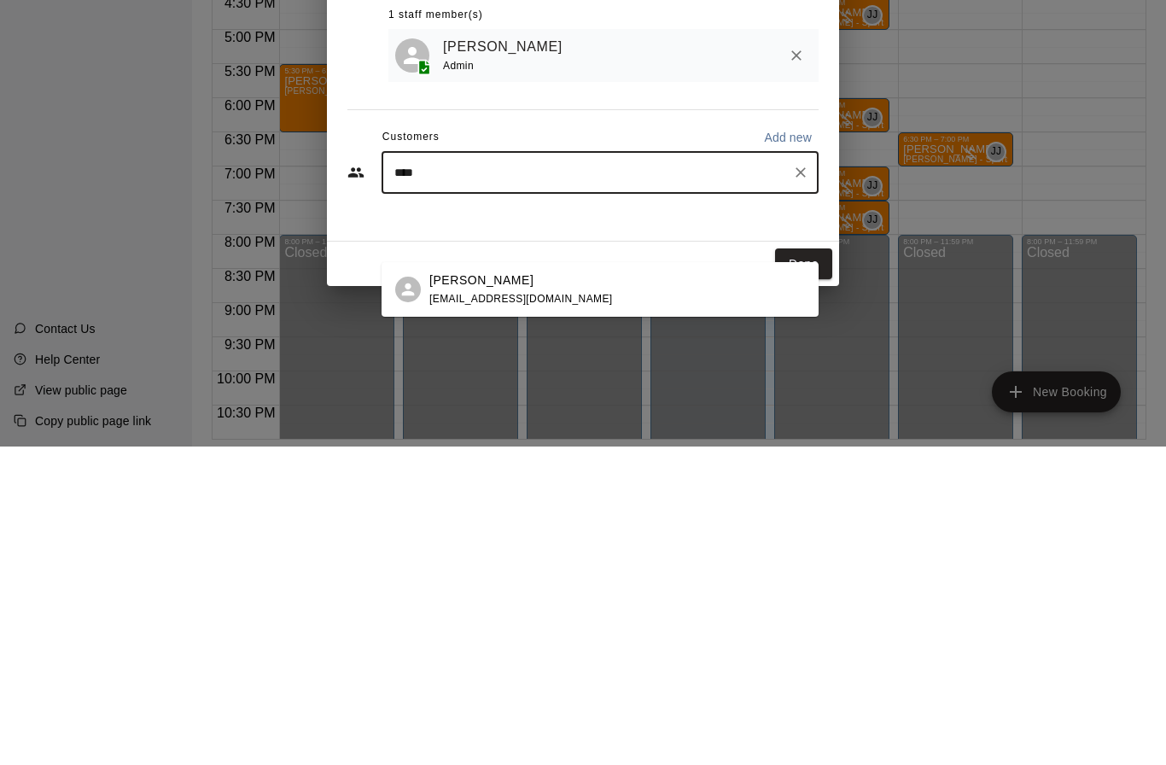
type input "*****"
click at [689, 590] on div "[PERSON_NAME] [EMAIL_ADDRESS][DOMAIN_NAME]" at bounding box center [616, 608] width 375 height 37
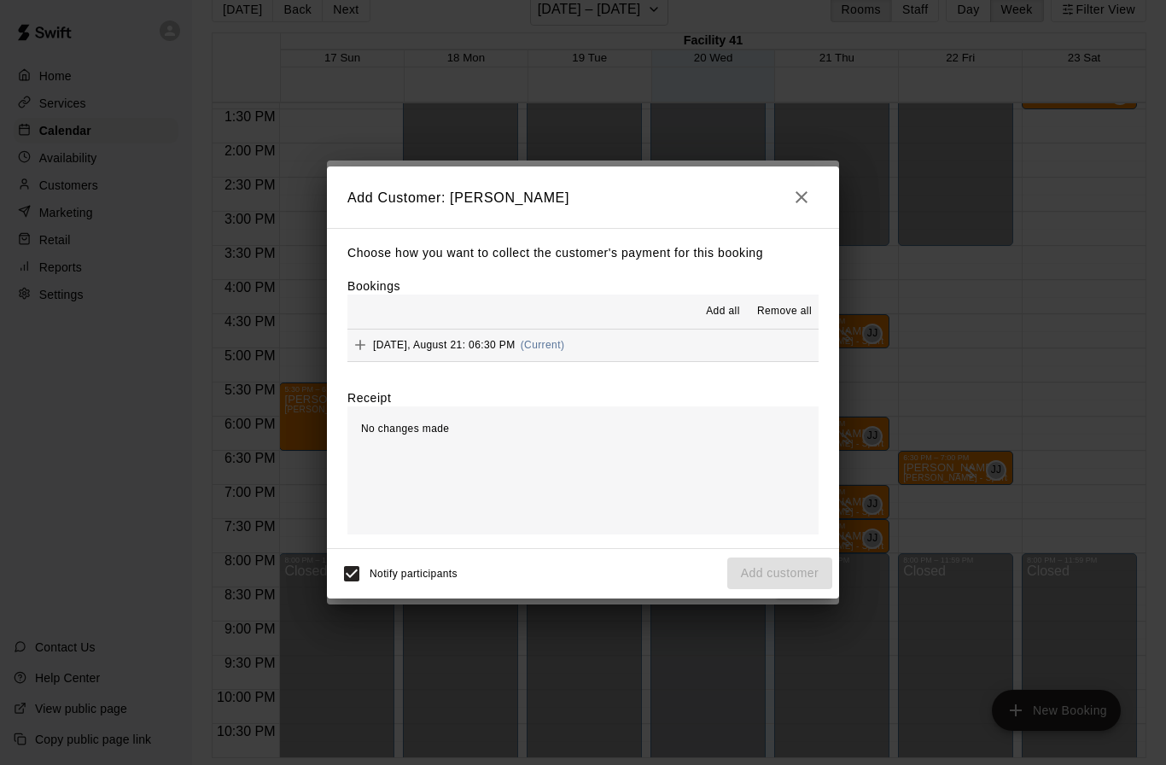
click at [723, 312] on span "Add all" at bounding box center [723, 311] width 34 height 17
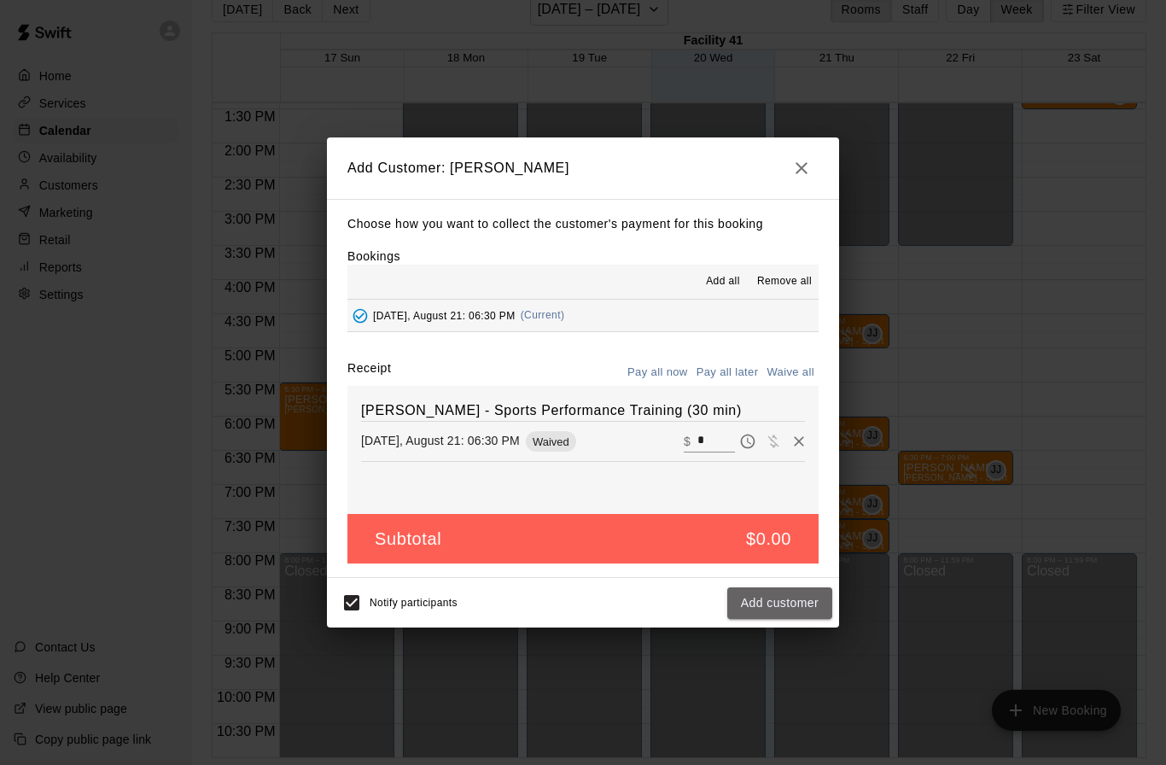
click at [784, 596] on button "Add customer" at bounding box center [779, 603] width 105 height 32
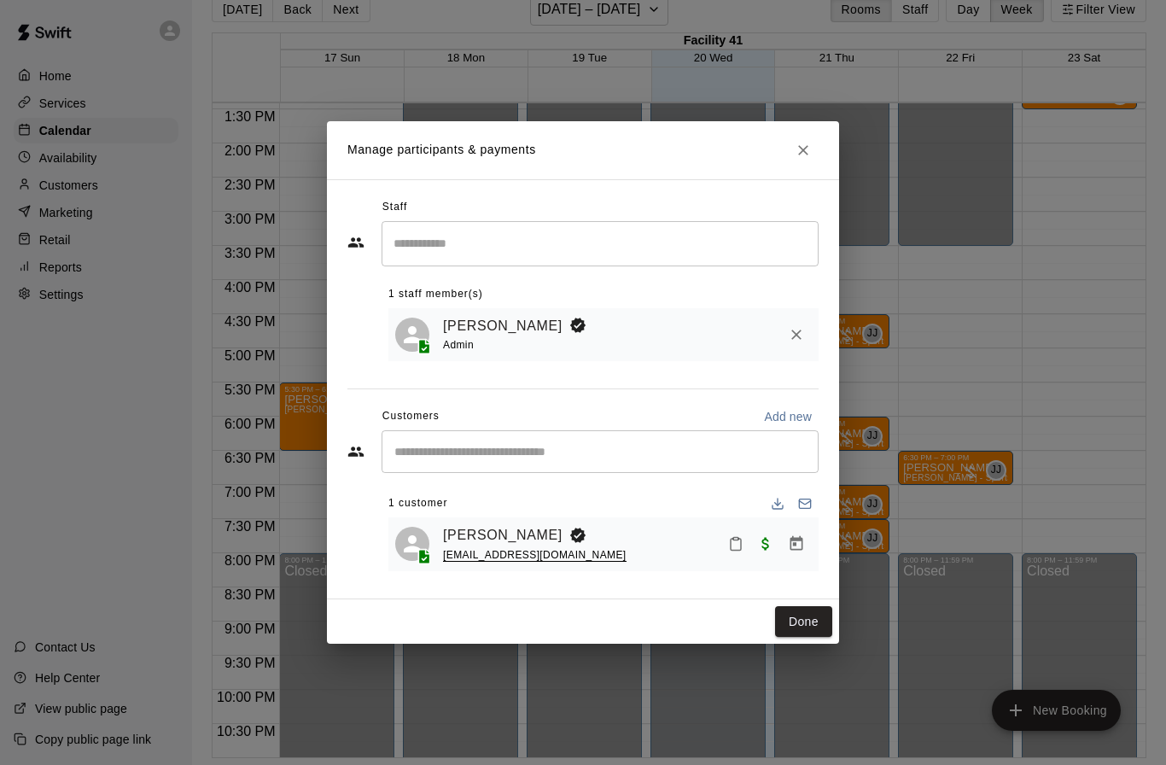
click at [813, 607] on button "Done" at bounding box center [803, 622] width 57 height 32
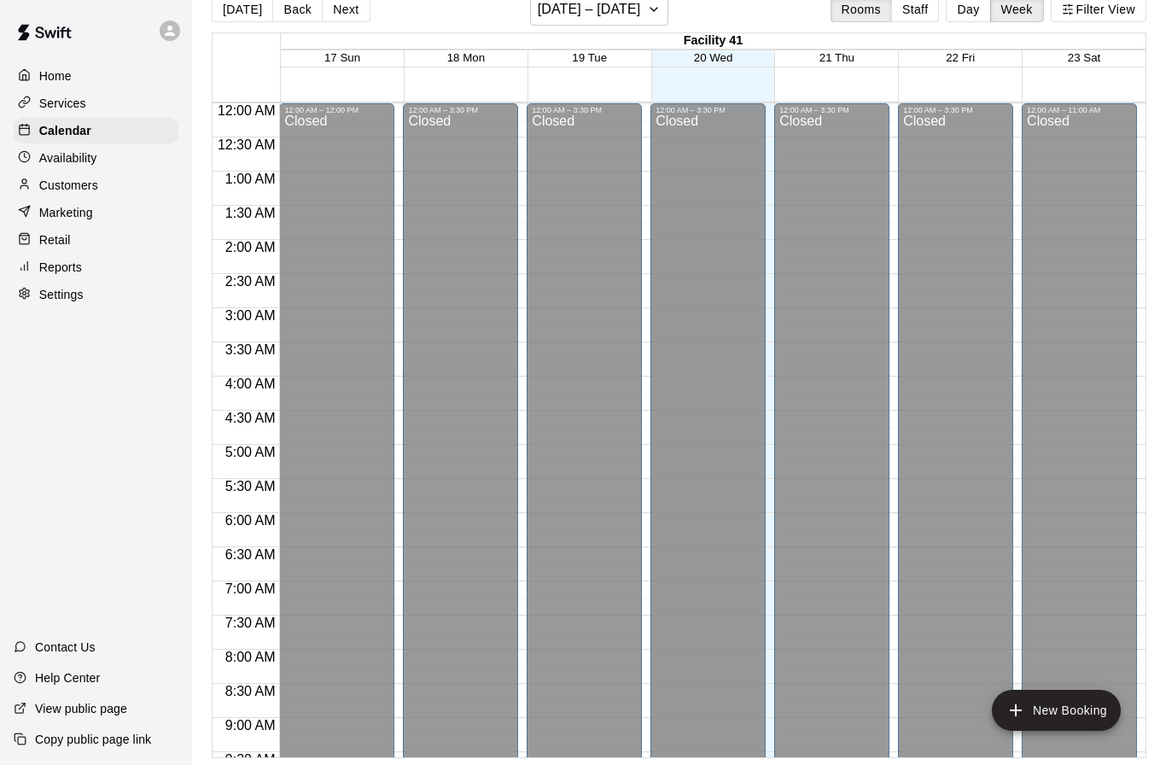
scroll to position [0, 0]
click at [713, 279] on div "Closed" at bounding box center [707, 640] width 105 height 1053
